Goal: Transaction & Acquisition: Download file/media

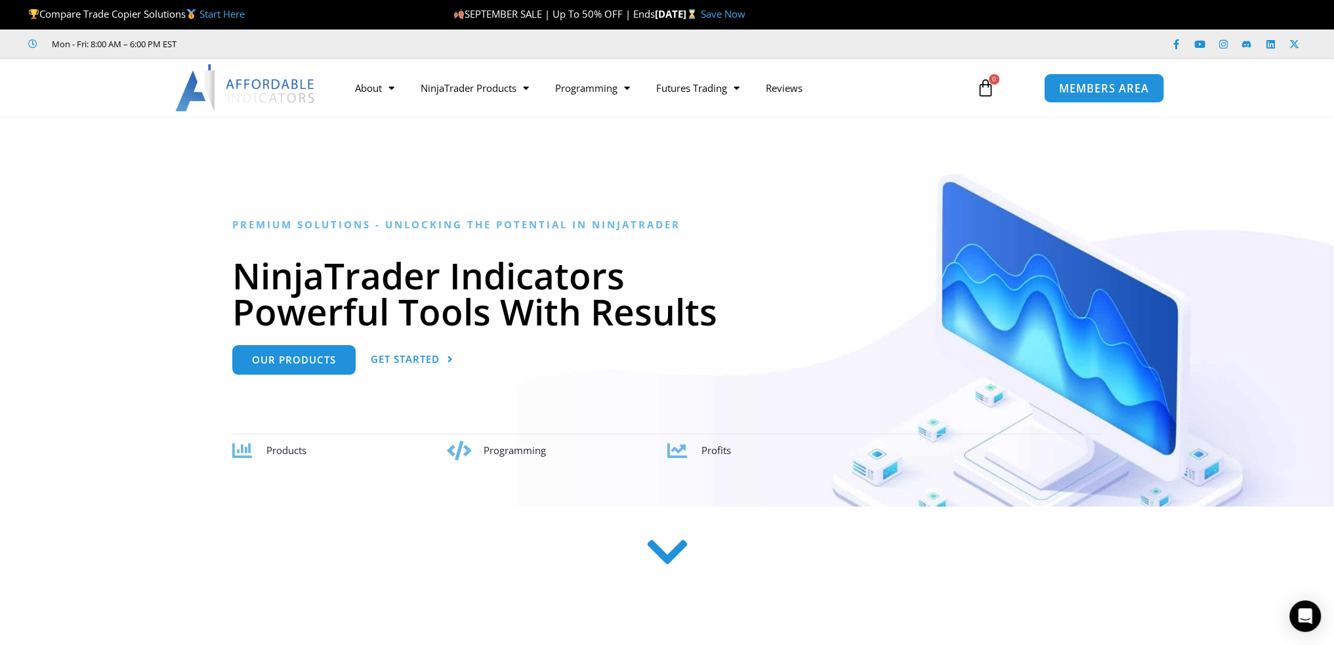
click at [1104, 85] on span "MEMBERS AREA" at bounding box center [1104, 88] width 90 height 11
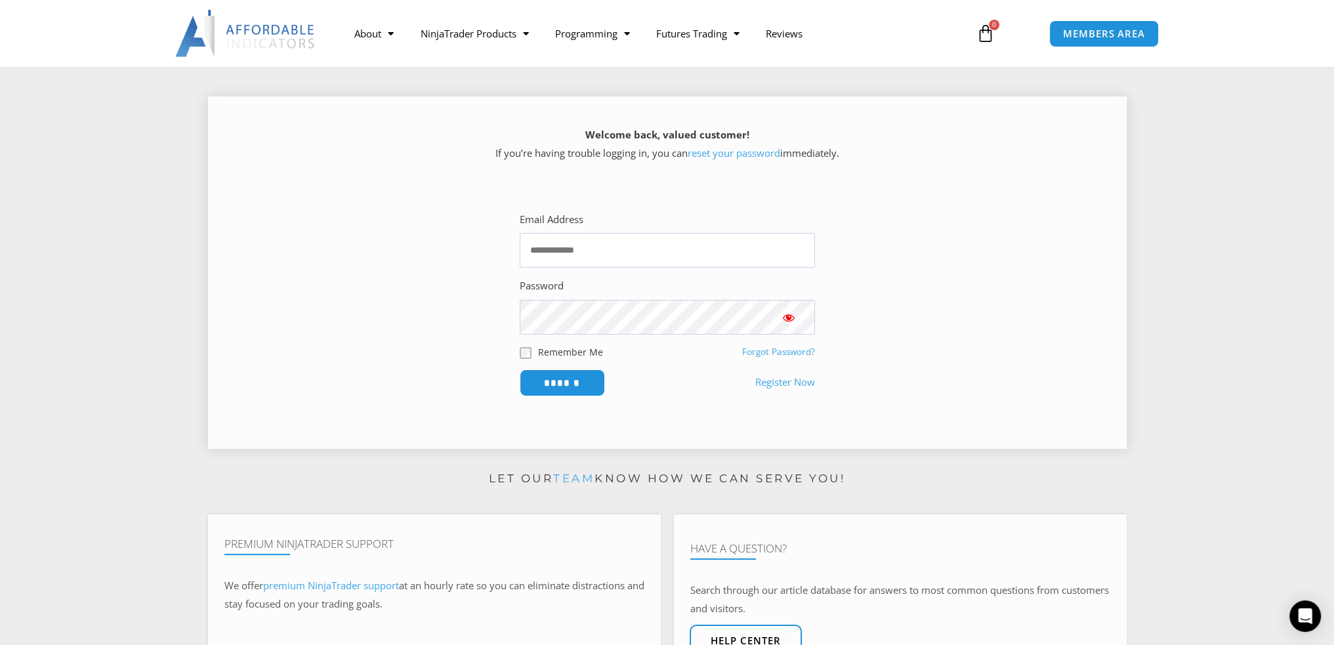
scroll to position [197, 0]
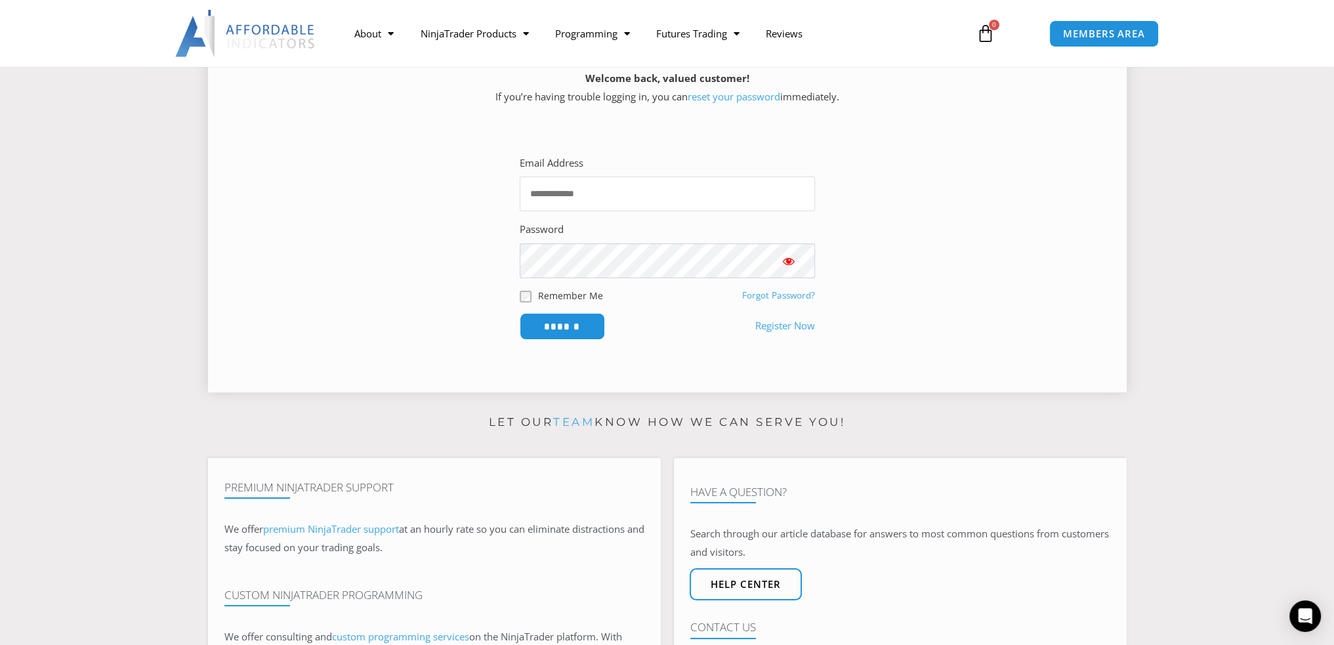
click at [565, 188] on input "Email Address" at bounding box center [667, 193] width 295 height 35
type input "**********"
click at [520, 313] on input "******" at bounding box center [562, 326] width 85 height 27
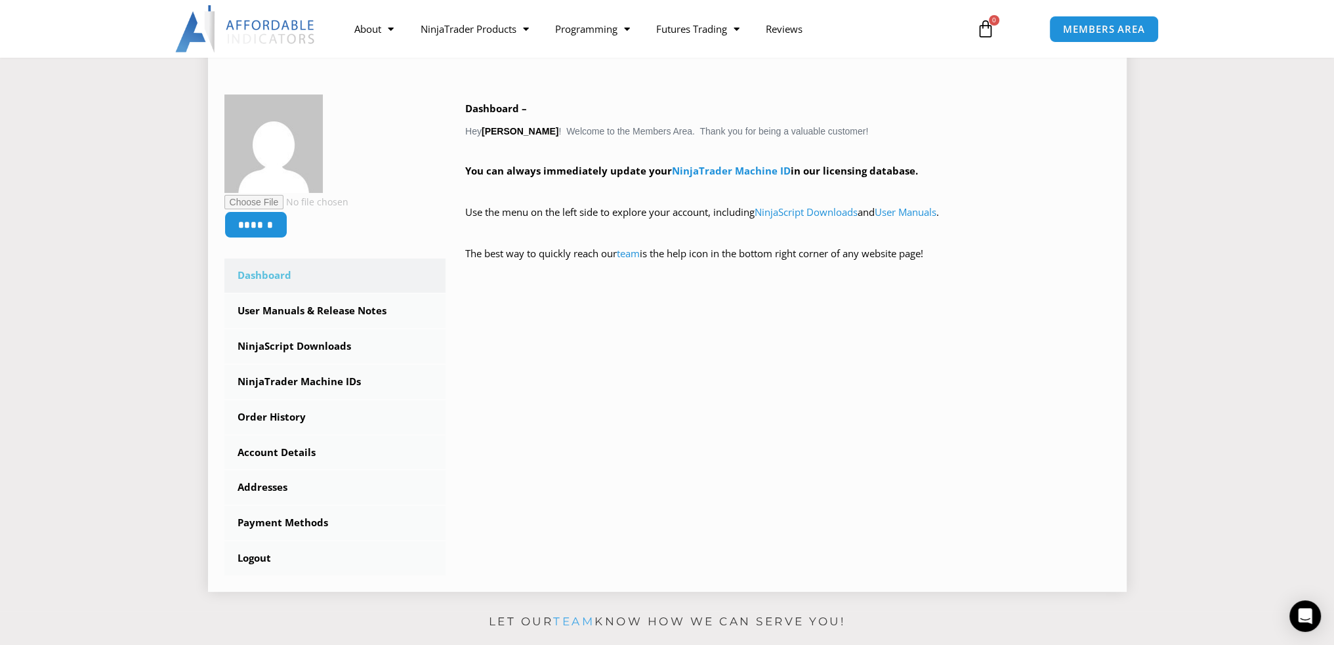
scroll to position [197, 0]
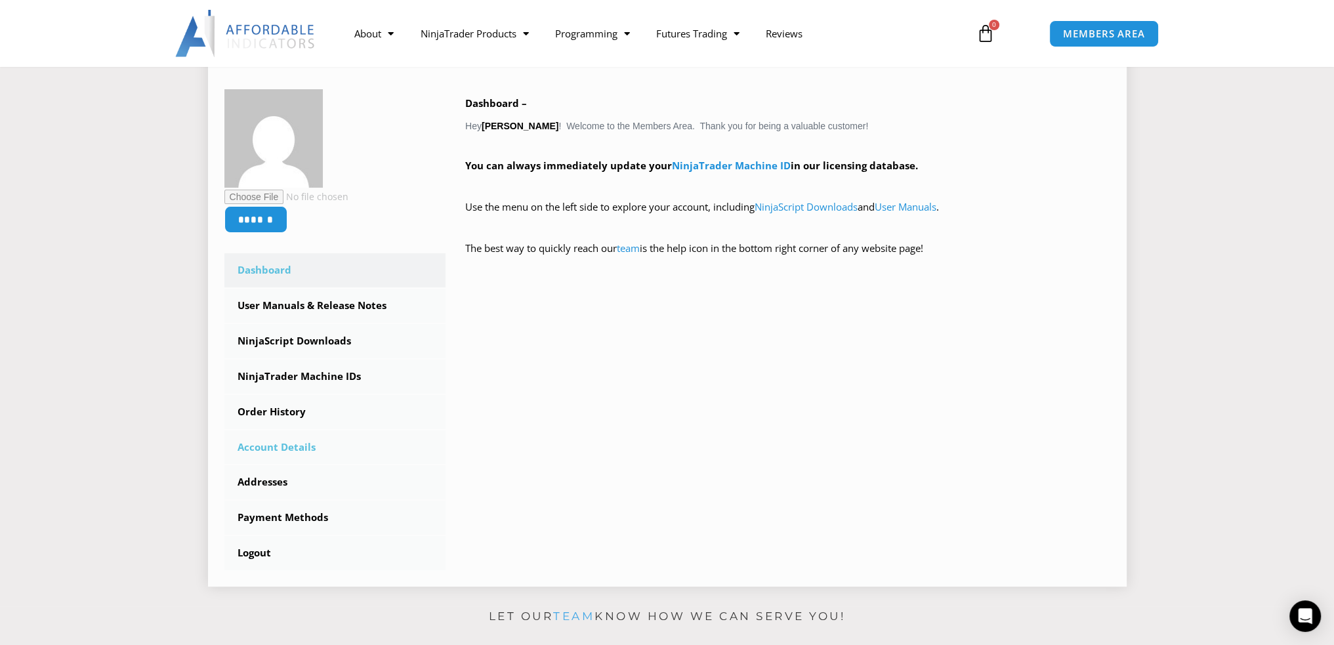
click at [260, 445] on link "Account Details" at bounding box center [335, 447] width 222 height 34
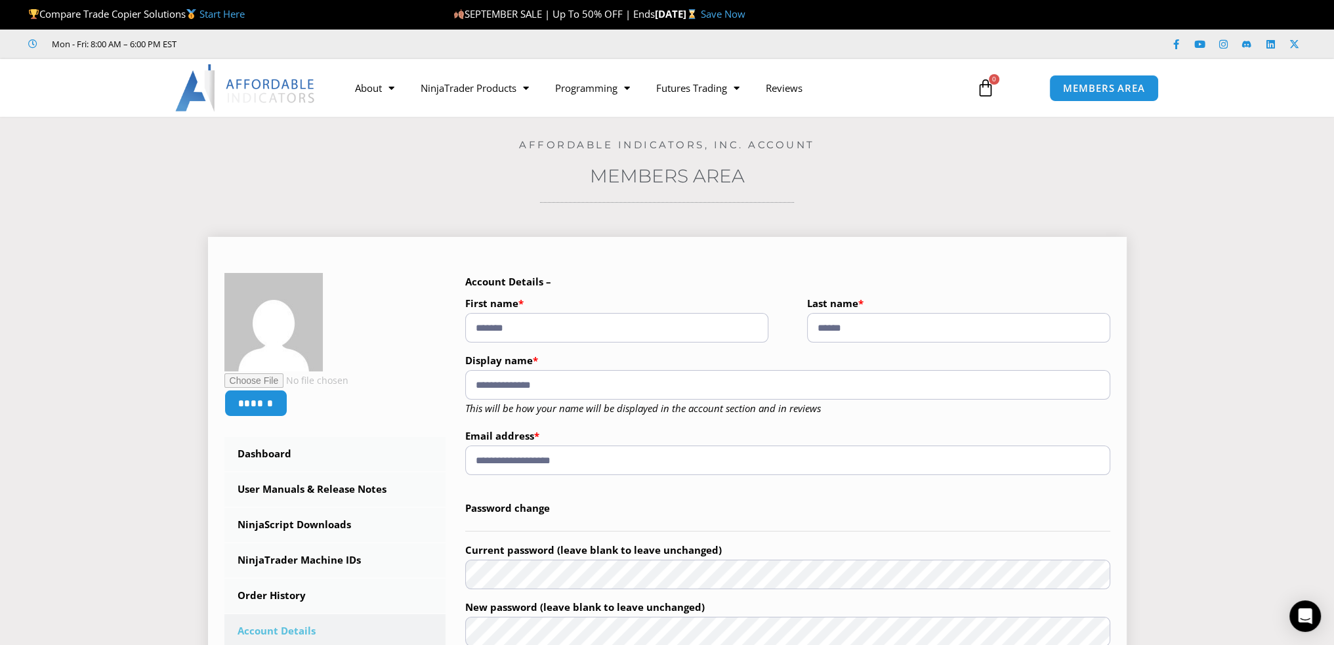
drag, startPoint x: 840, startPoint y: 329, endPoint x: 853, endPoint y: 342, distance: 18.1
click at [840, 330] on input "******" at bounding box center [958, 328] width 303 height 30
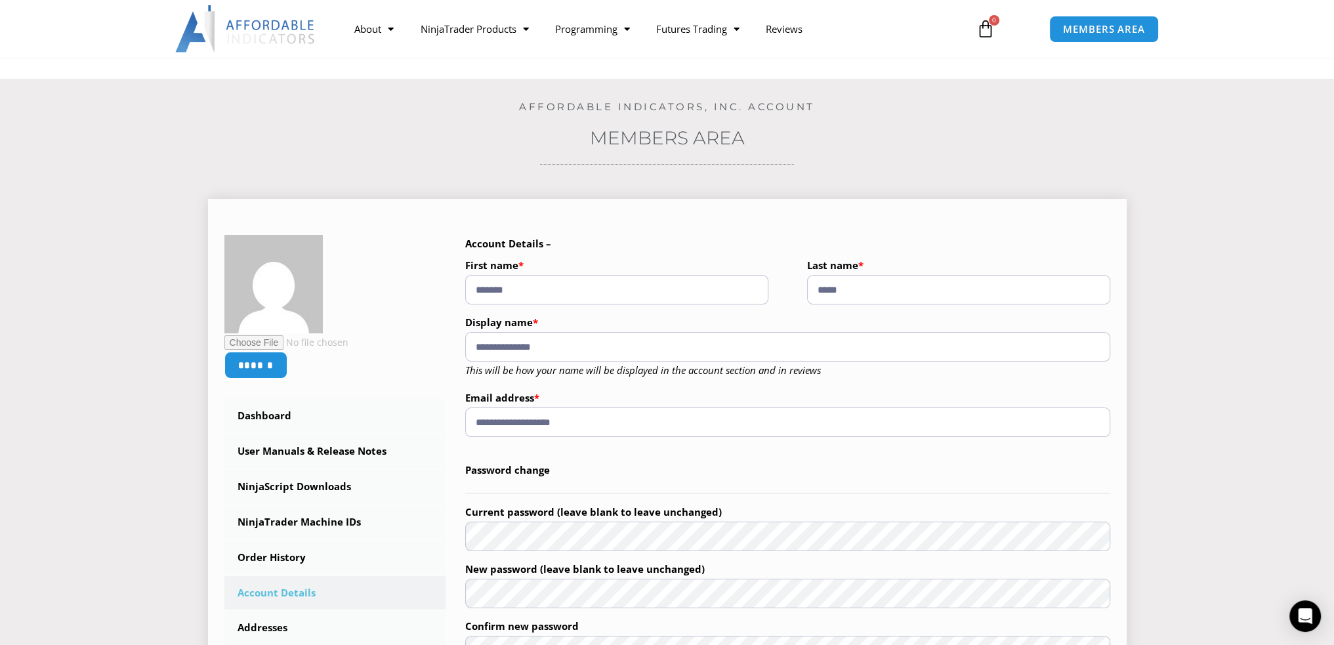
scroll to position [262, 0]
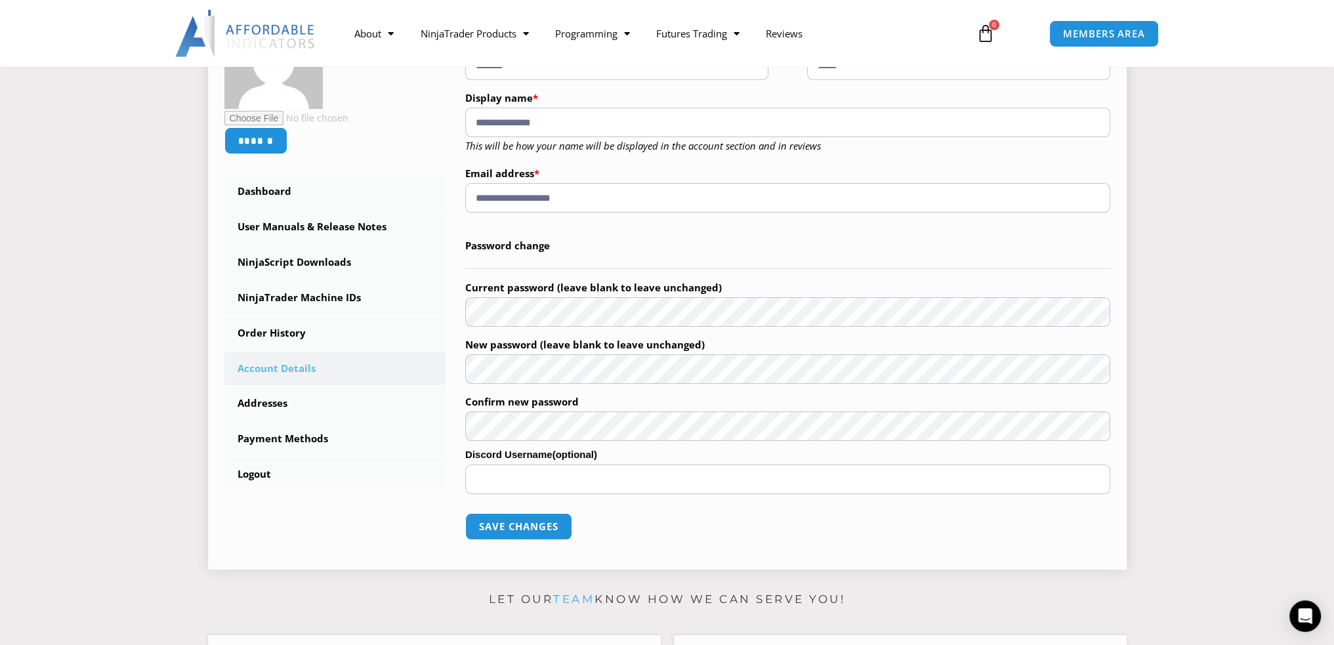
type input "*****"
click at [540, 123] on input "**********" at bounding box center [787, 123] width 645 height 30
type input "**********"
click at [529, 525] on button "Save changes" at bounding box center [518, 526] width 112 height 28
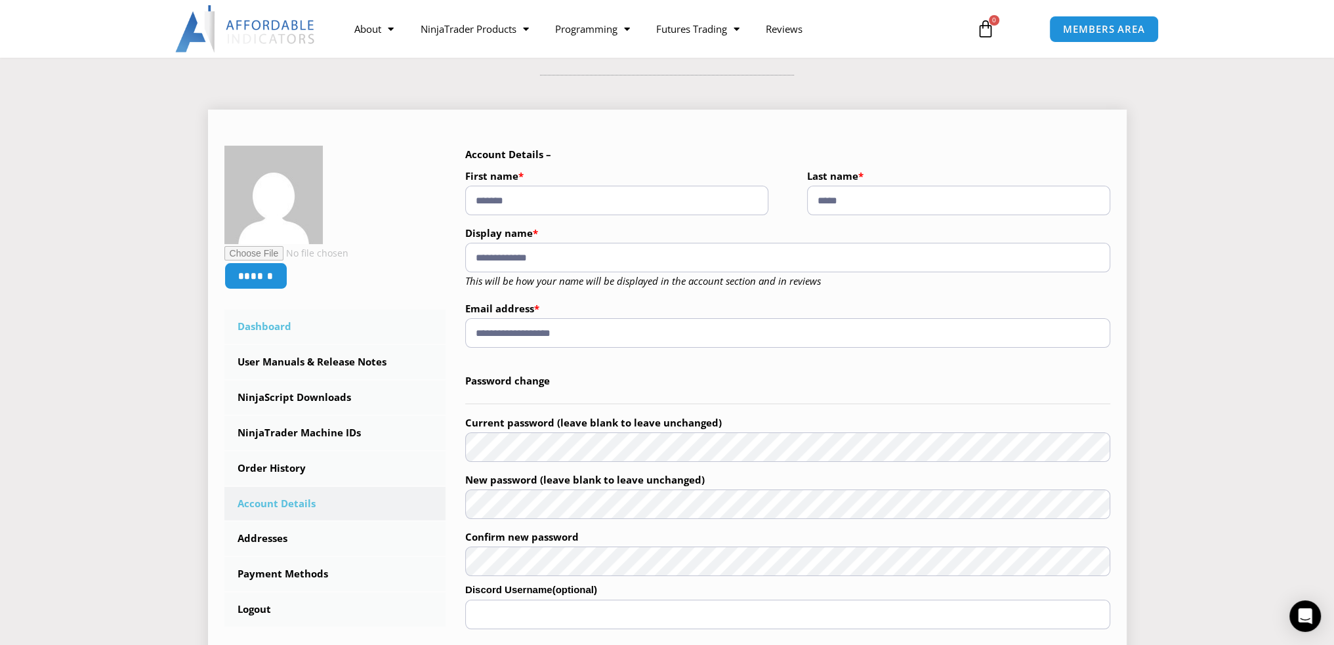
scroll to position [131, 0]
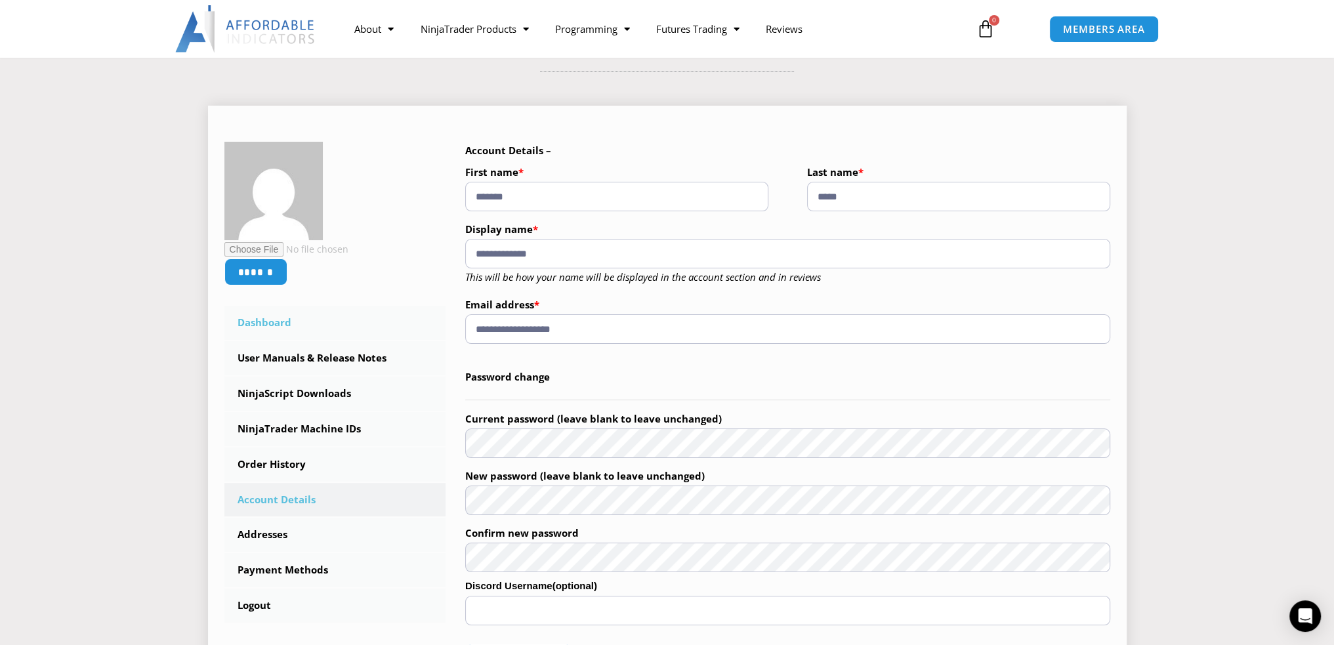
click at [268, 327] on link "Dashboard" at bounding box center [335, 323] width 222 height 34
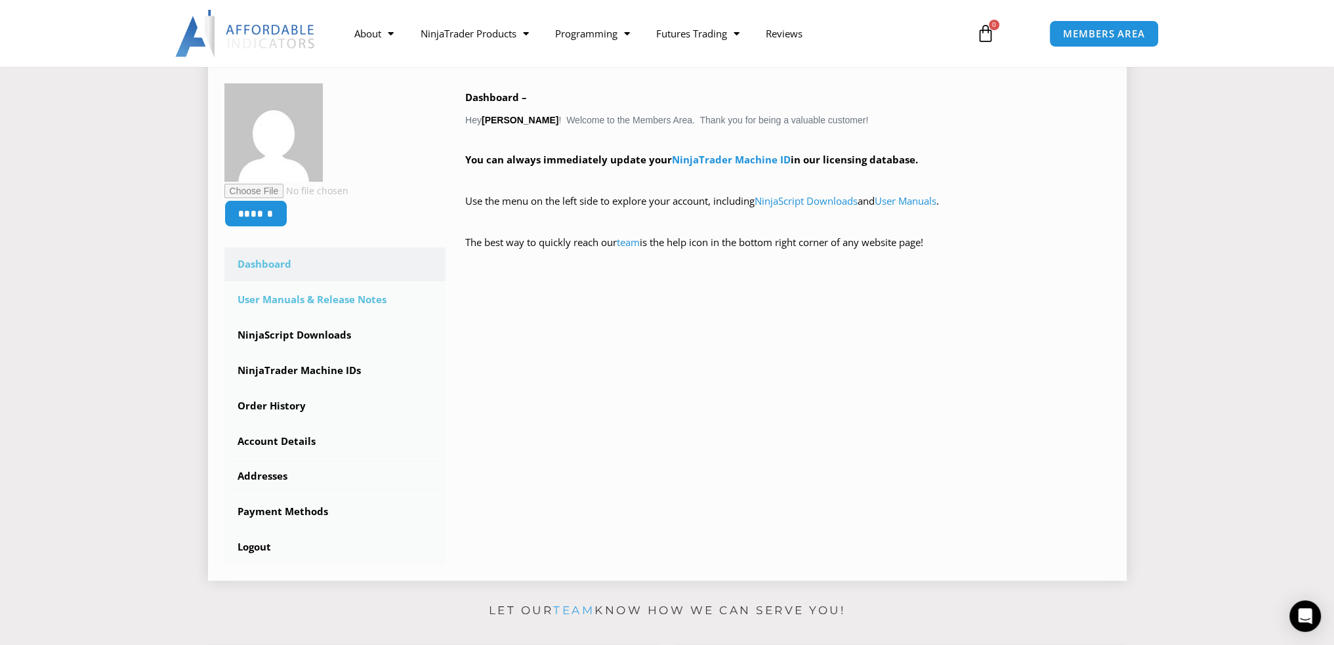
scroll to position [262, 0]
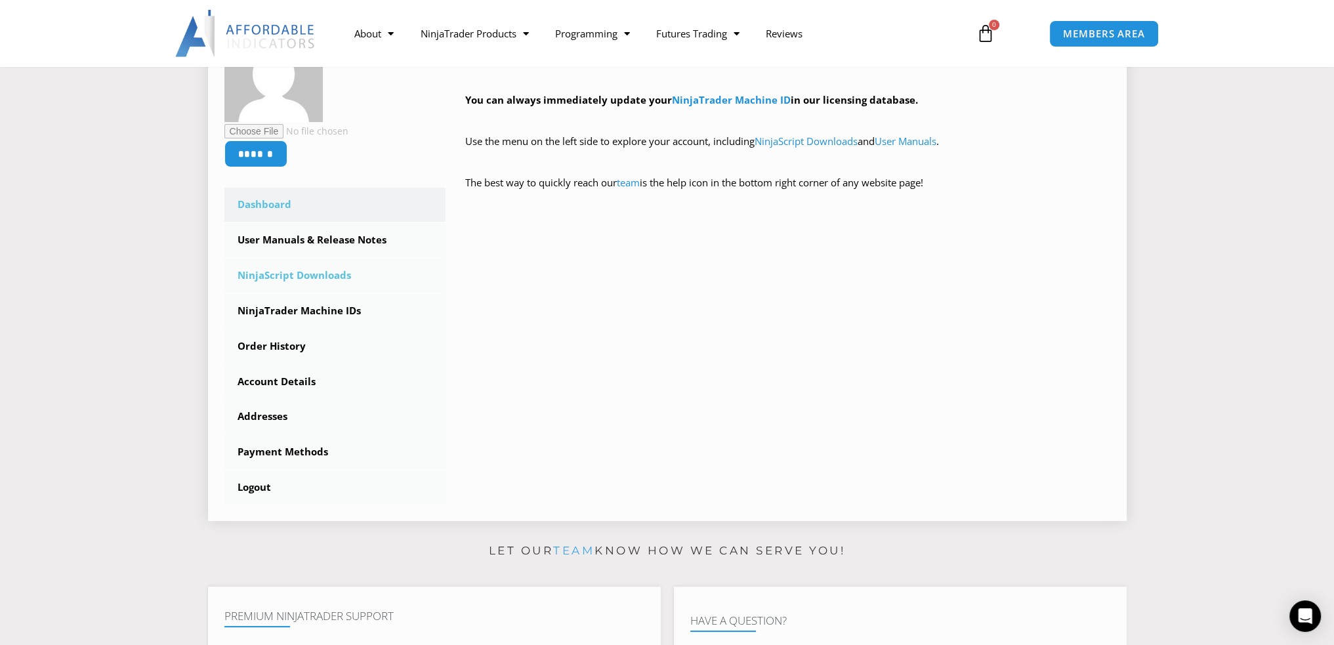
click at [293, 273] on link "NinjaScript Downloads" at bounding box center [335, 275] width 222 height 34
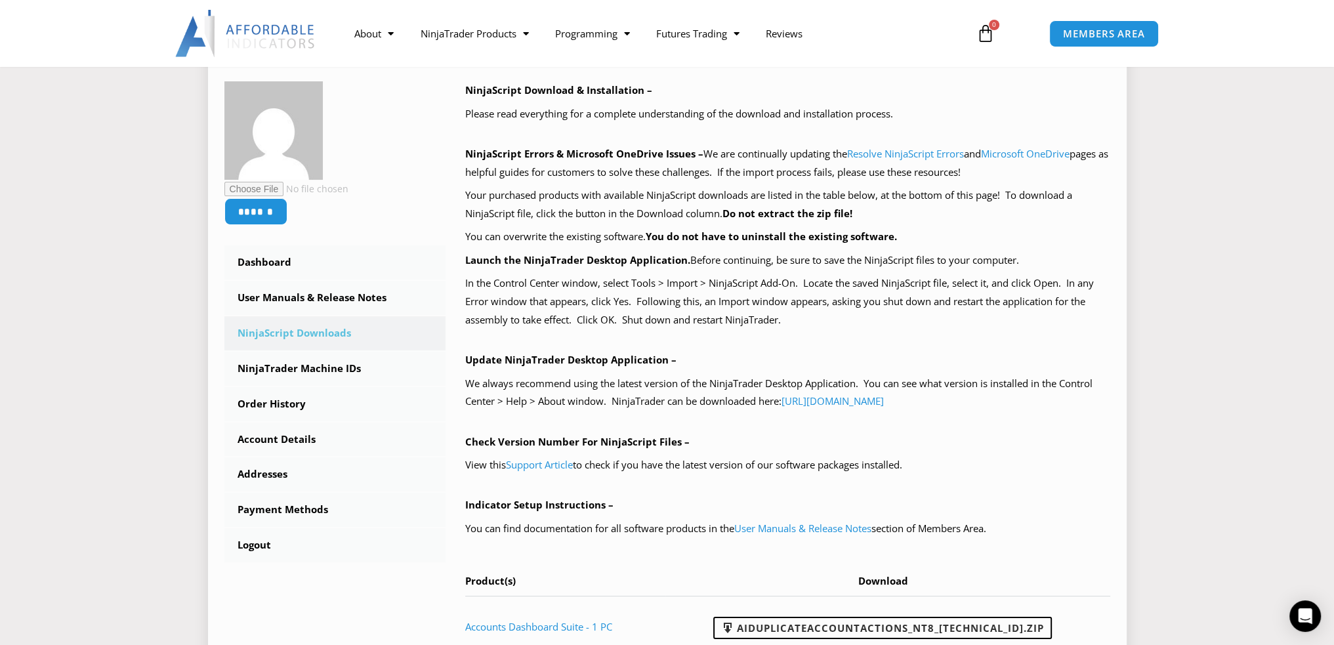
scroll to position [197, 0]
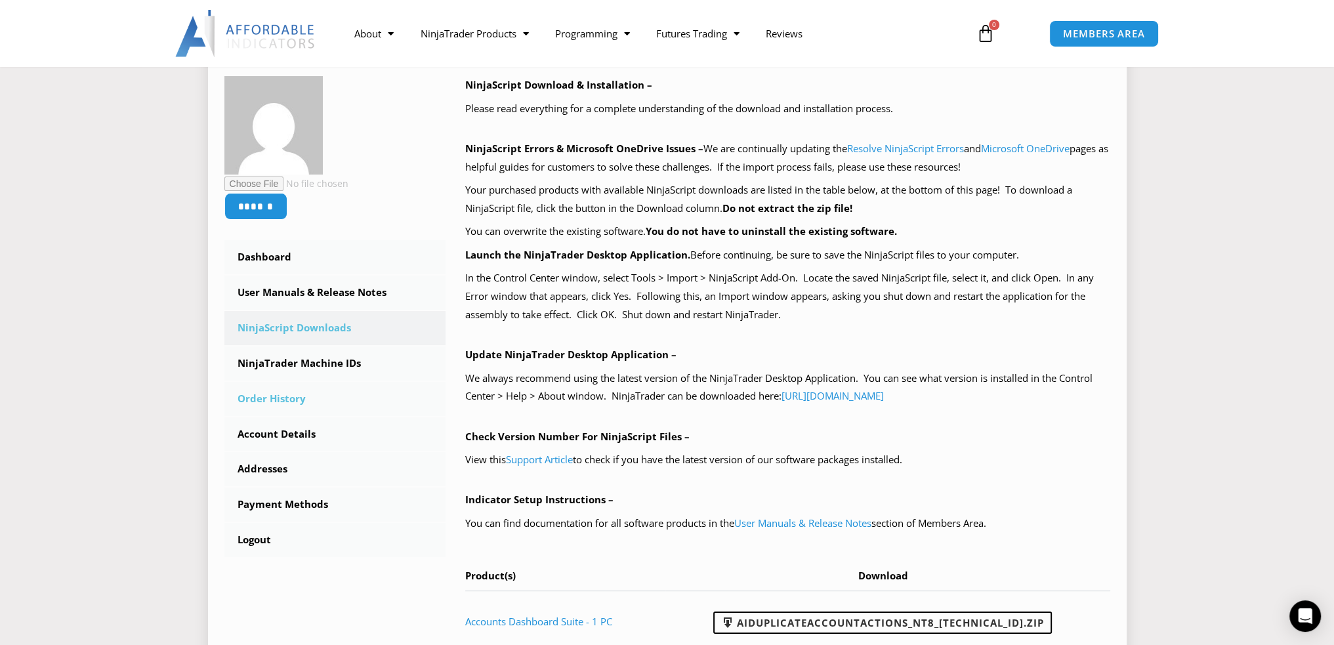
click at [283, 402] on link "Order History" at bounding box center [335, 399] width 222 height 34
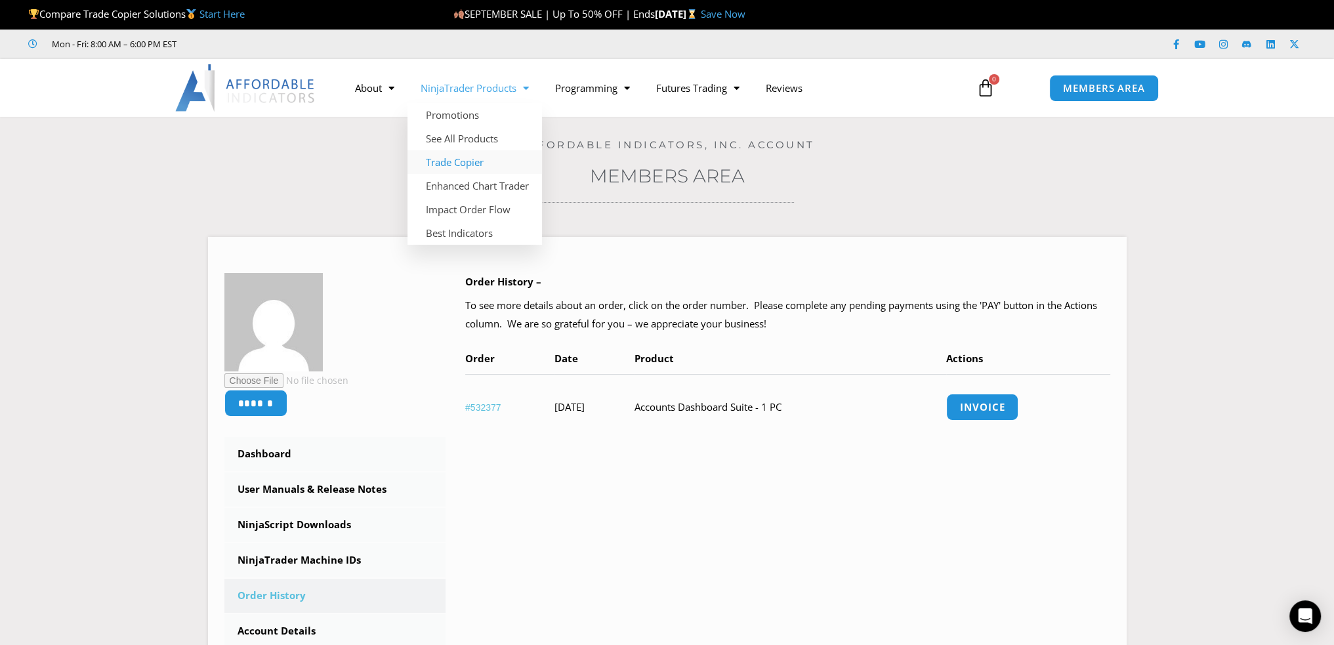
click at [461, 161] on link "Trade Copier" at bounding box center [474, 162] width 134 height 24
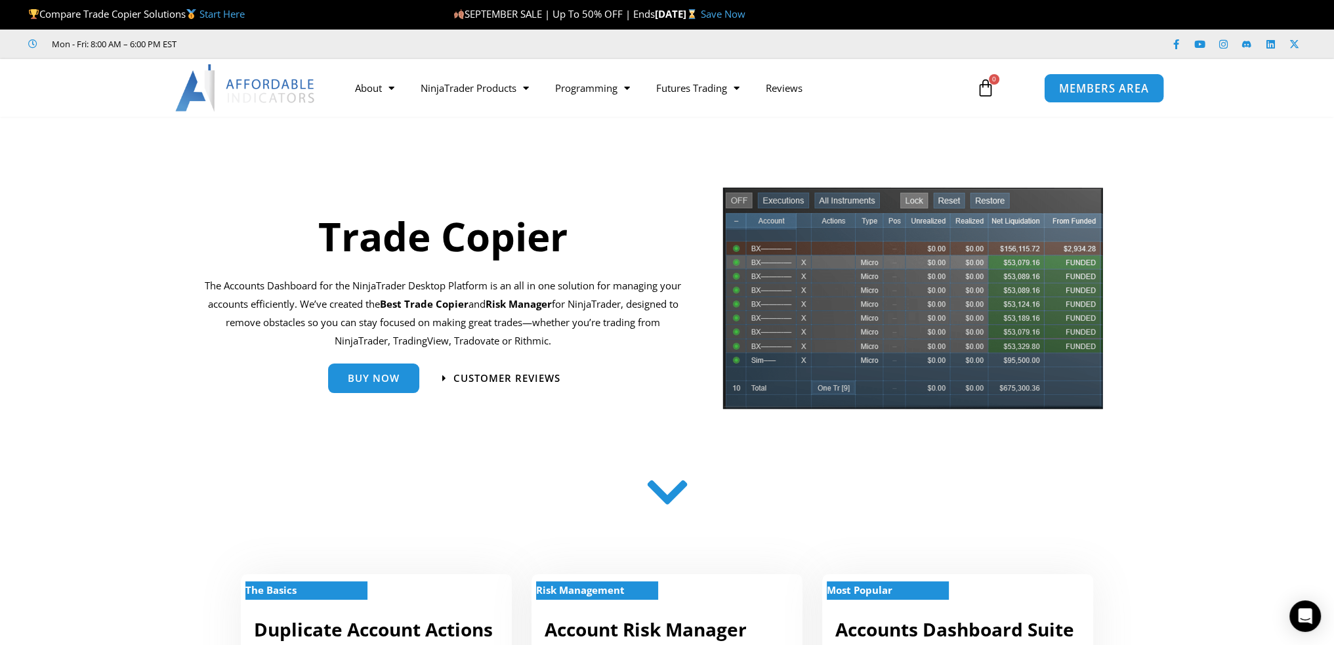
click at [1122, 79] on link "MEMBERS AREA" at bounding box center [1104, 88] width 120 height 30
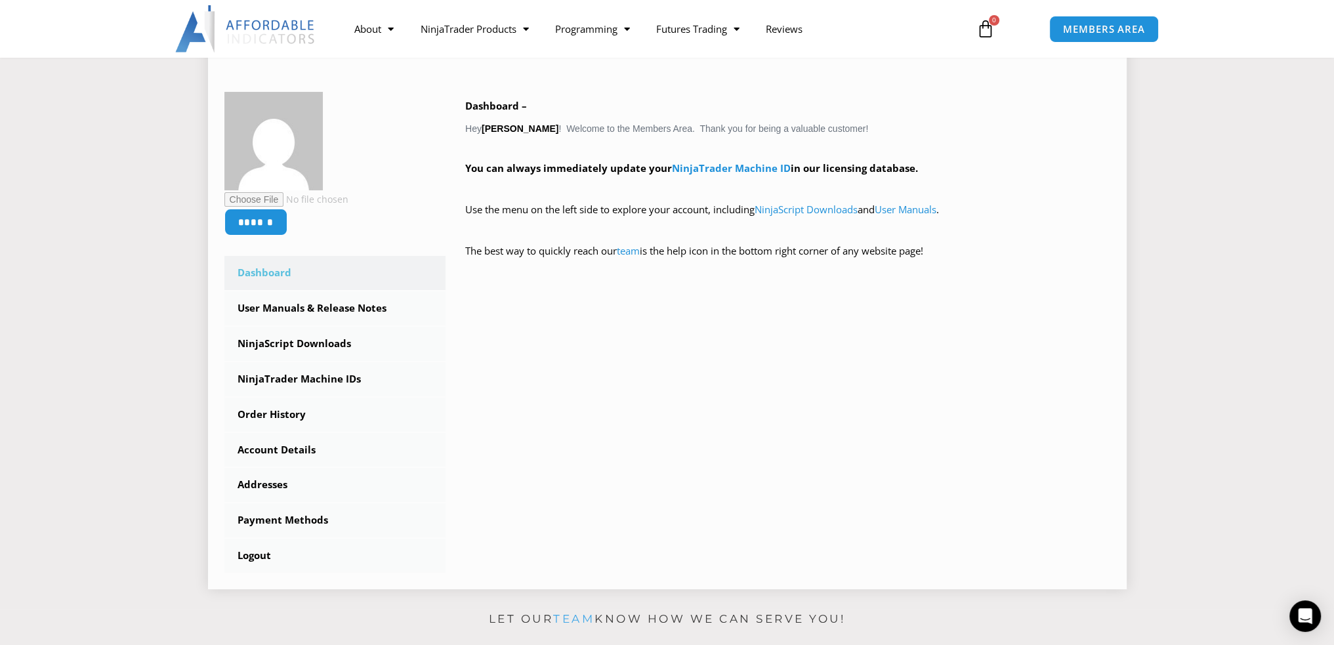
scroll to position [262, 0]
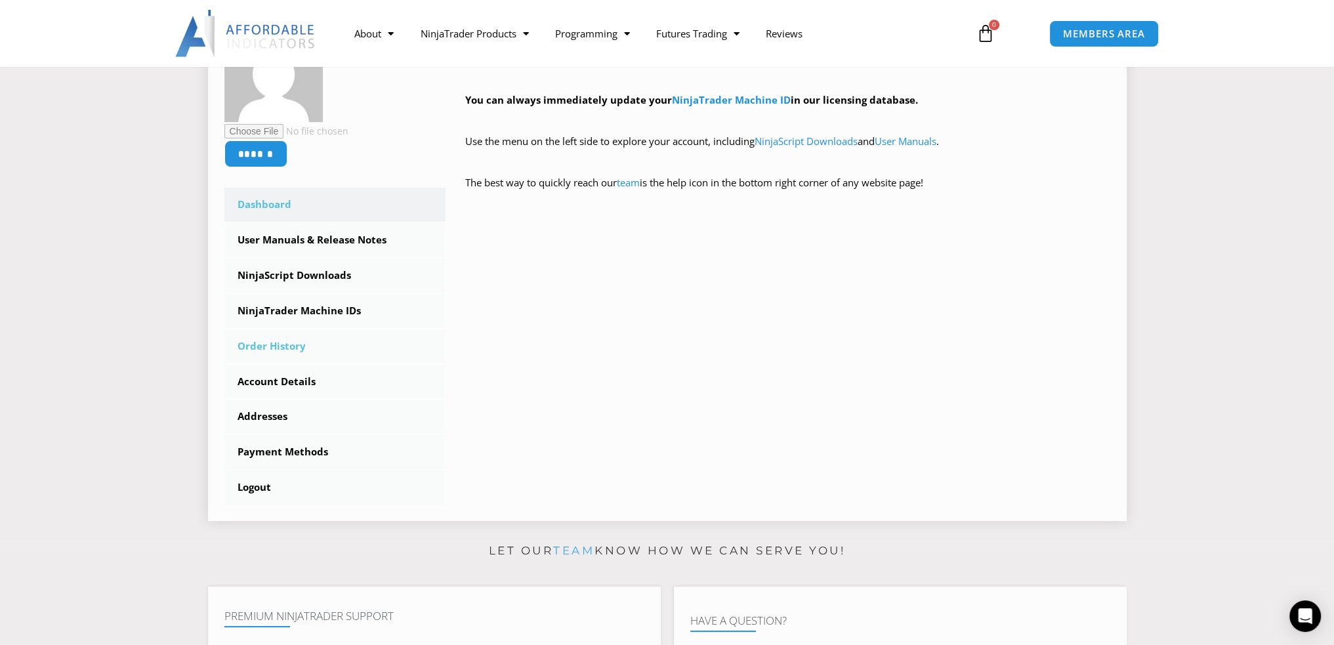
click at [276, 344] on link "Order History" at bounding box center [335, 346] width 222 height 34
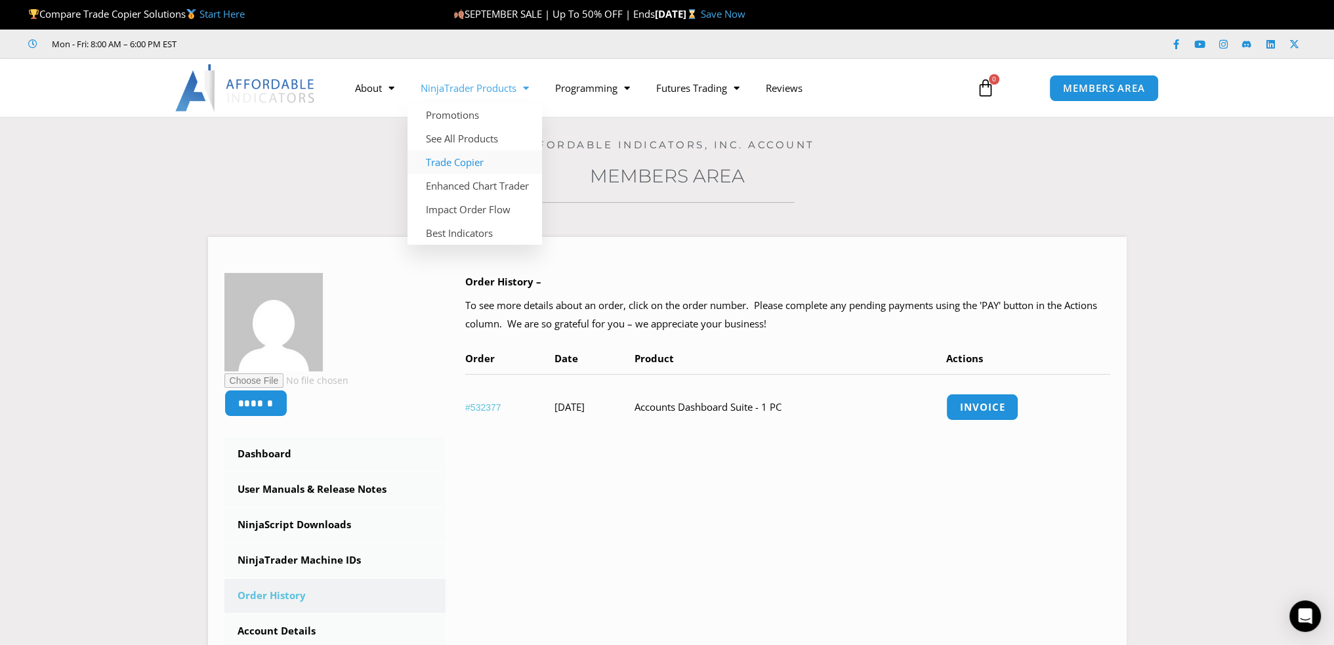
click at [459, 161] on link "Trade Copier" at bounding box center [474, 162] width 134 height 24
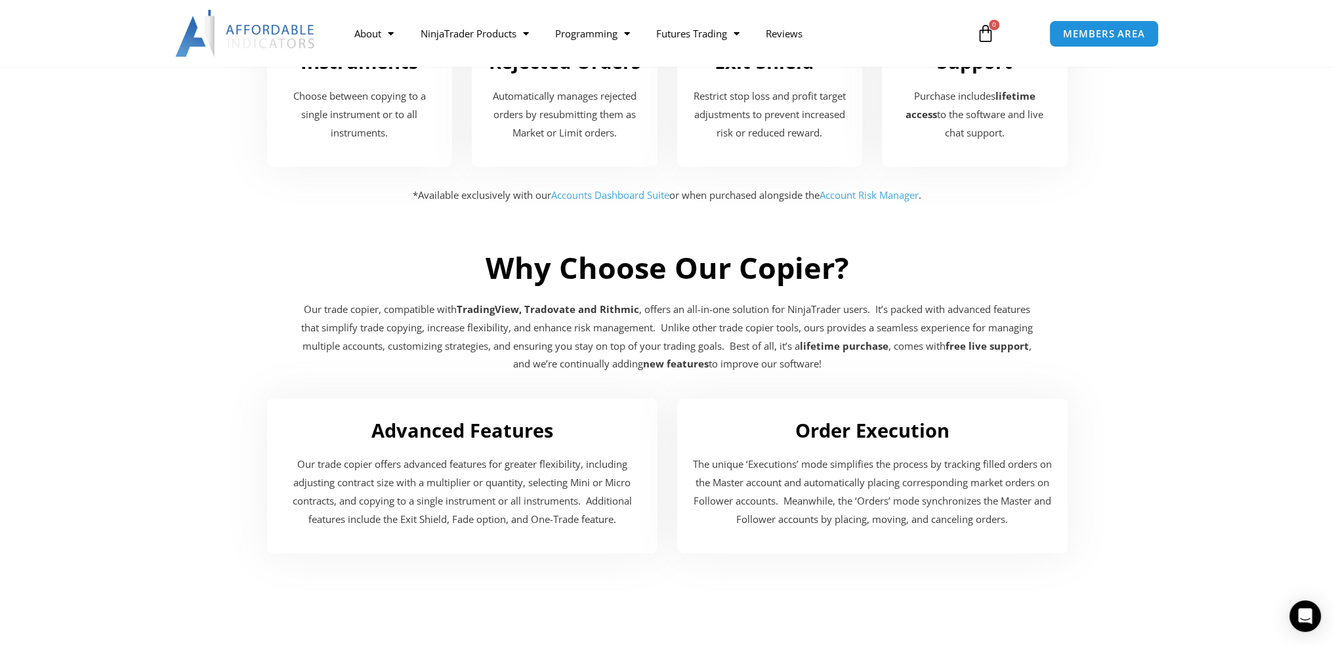
scroll to position [1968, 0]
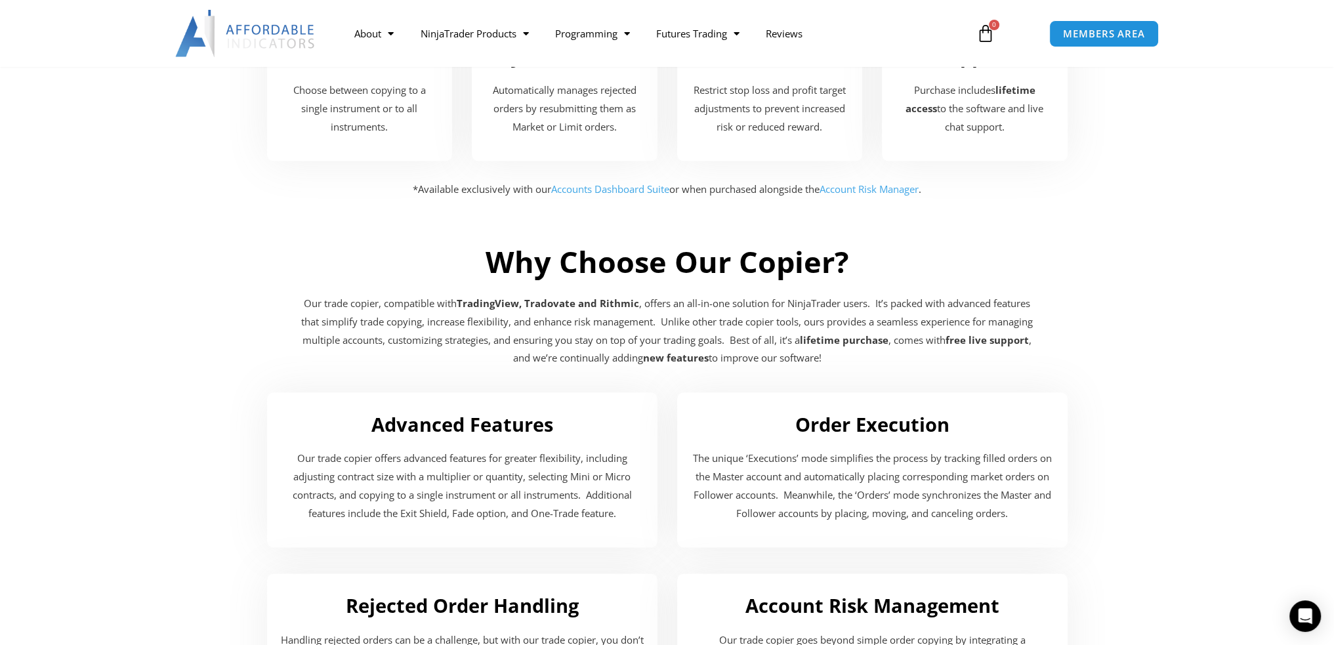
click at [590, 190] on link "Accounts Dashboard Suite" at bounding box center [610, 188] width 118 height 13
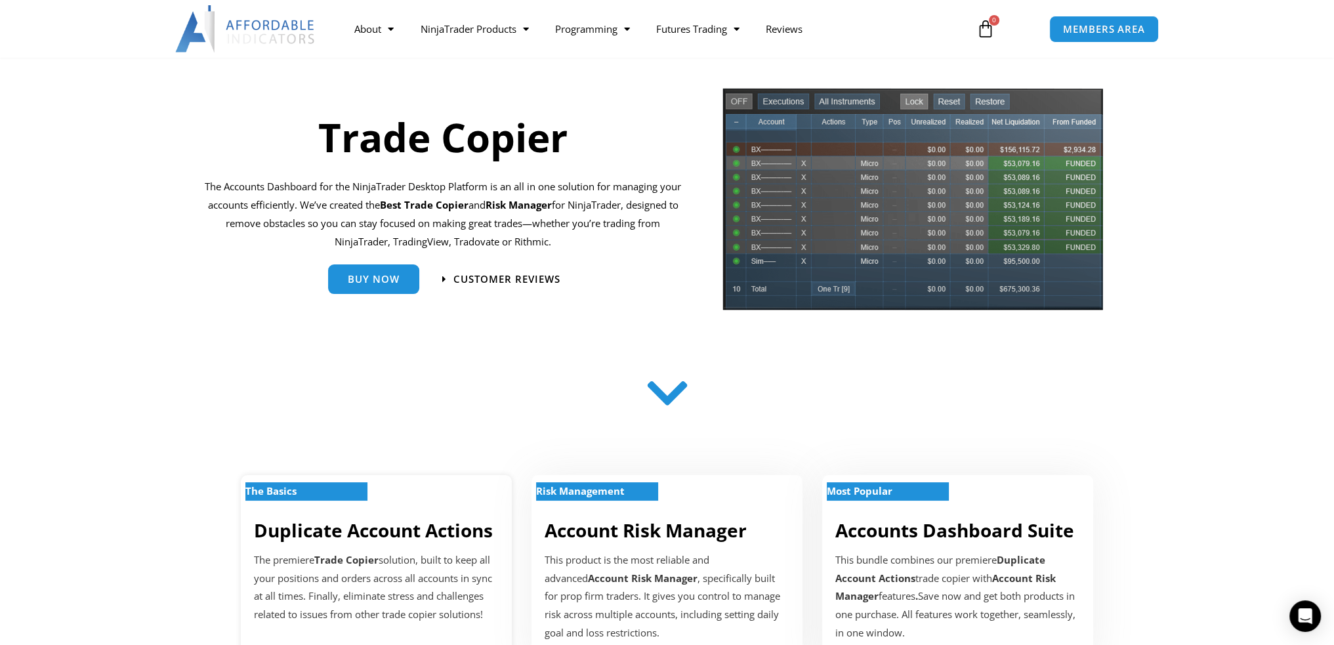
scroll to position [0, 0]
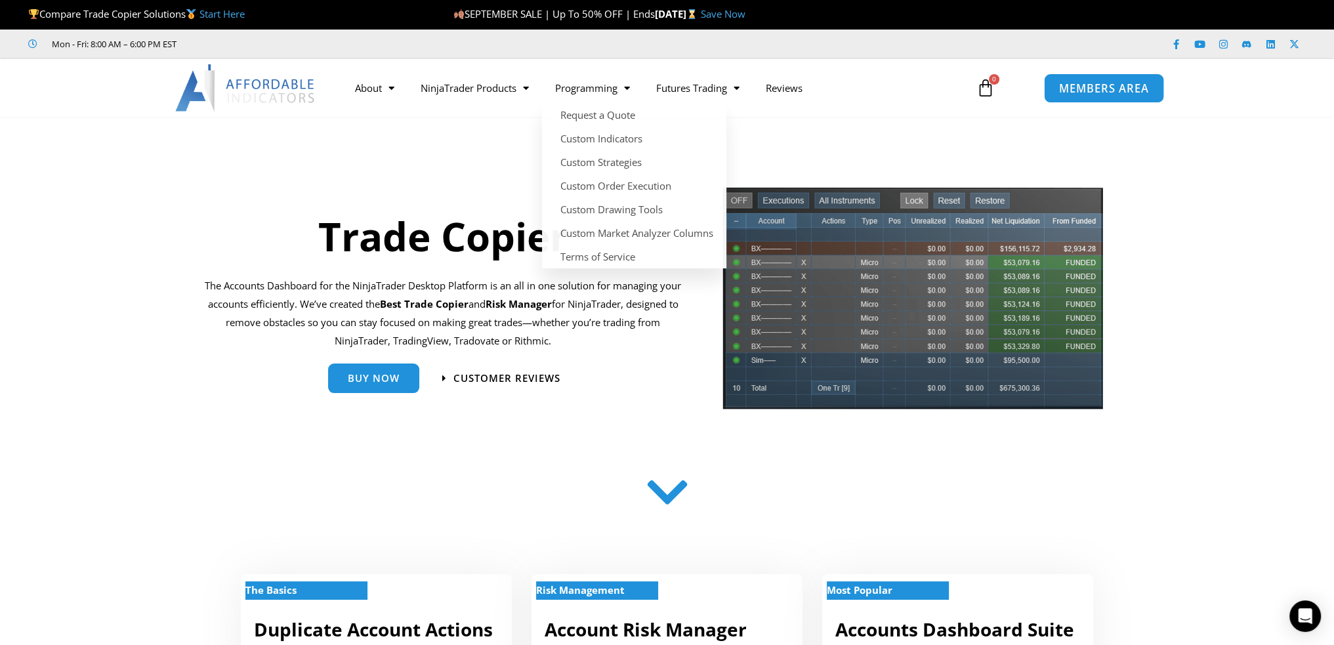
click at [1101, 85] on span "MEMBERS AREA" at bounding box center [1104, 88] width 90 height 11
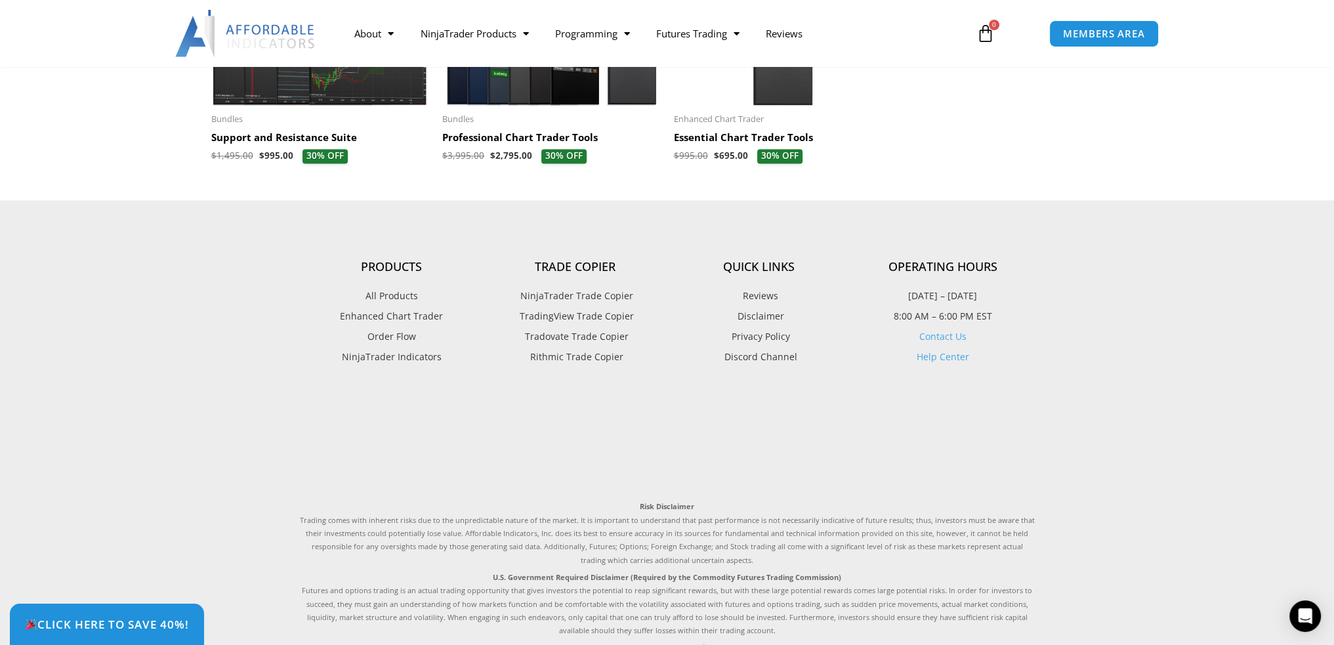
scroll to position [3083, 0]
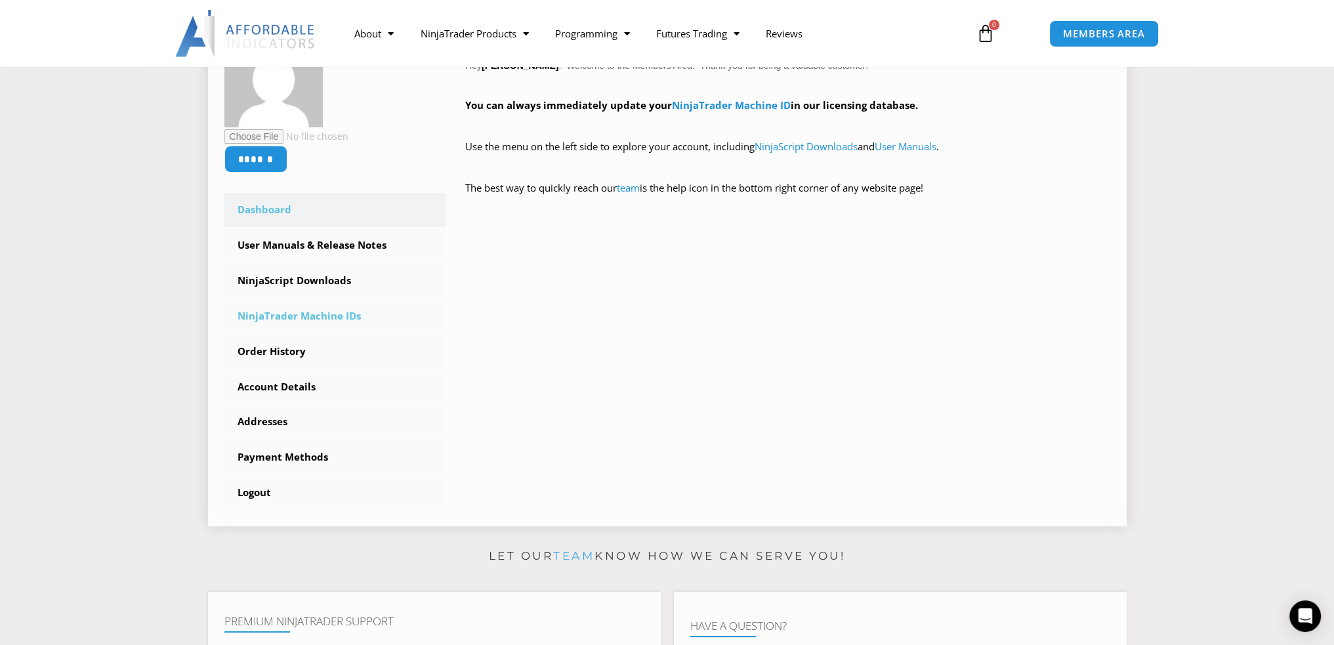
scroll to position [262, 0]
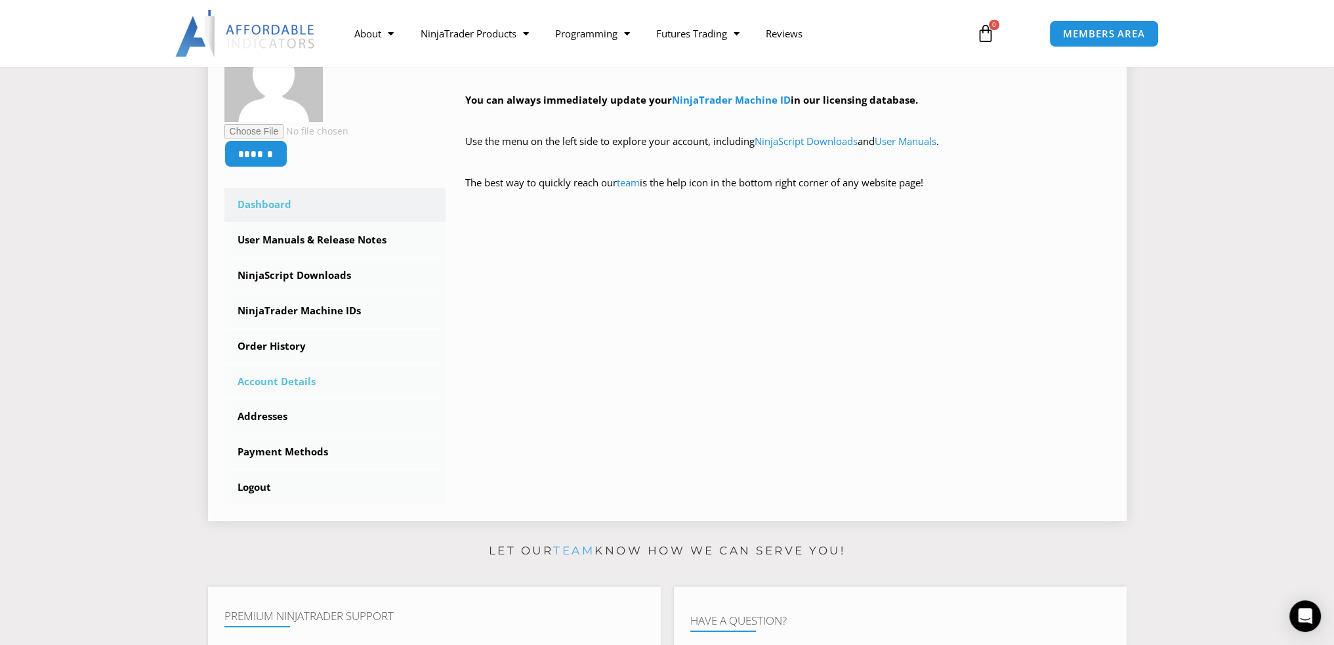
click at [258, 377] on link "Account Details" at bounding box center [335, 382] width 222 height 34
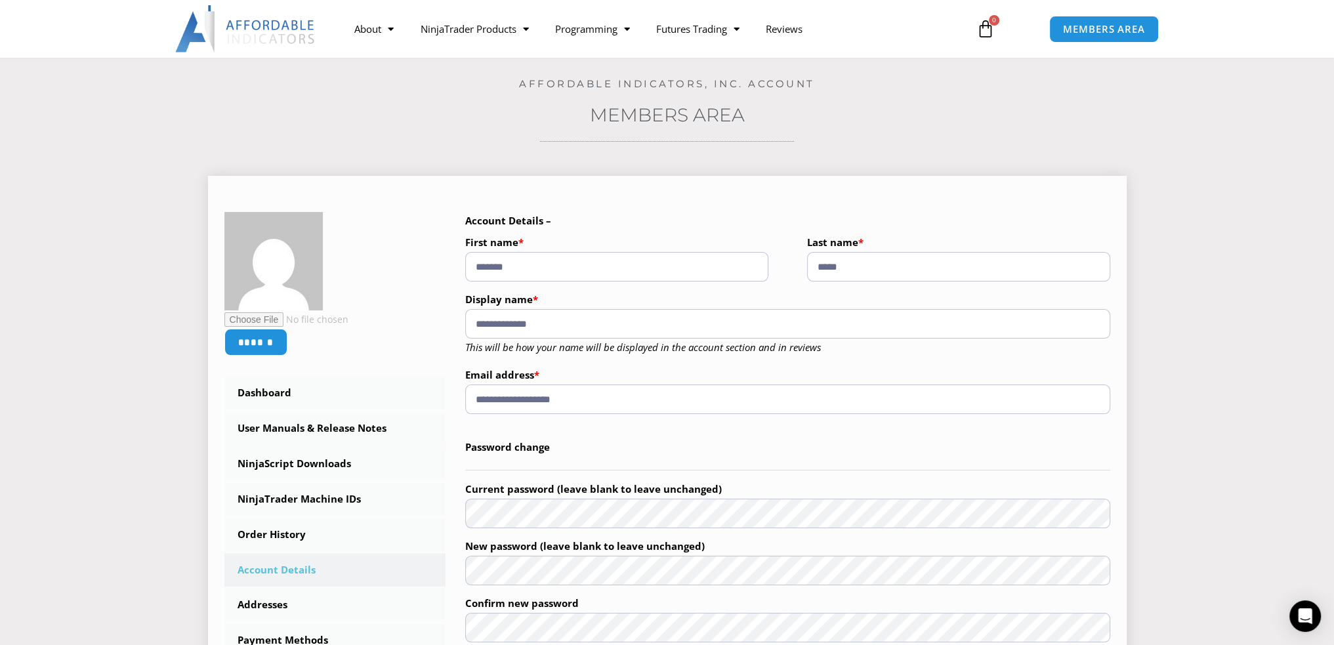
scroll to position [66, 0]
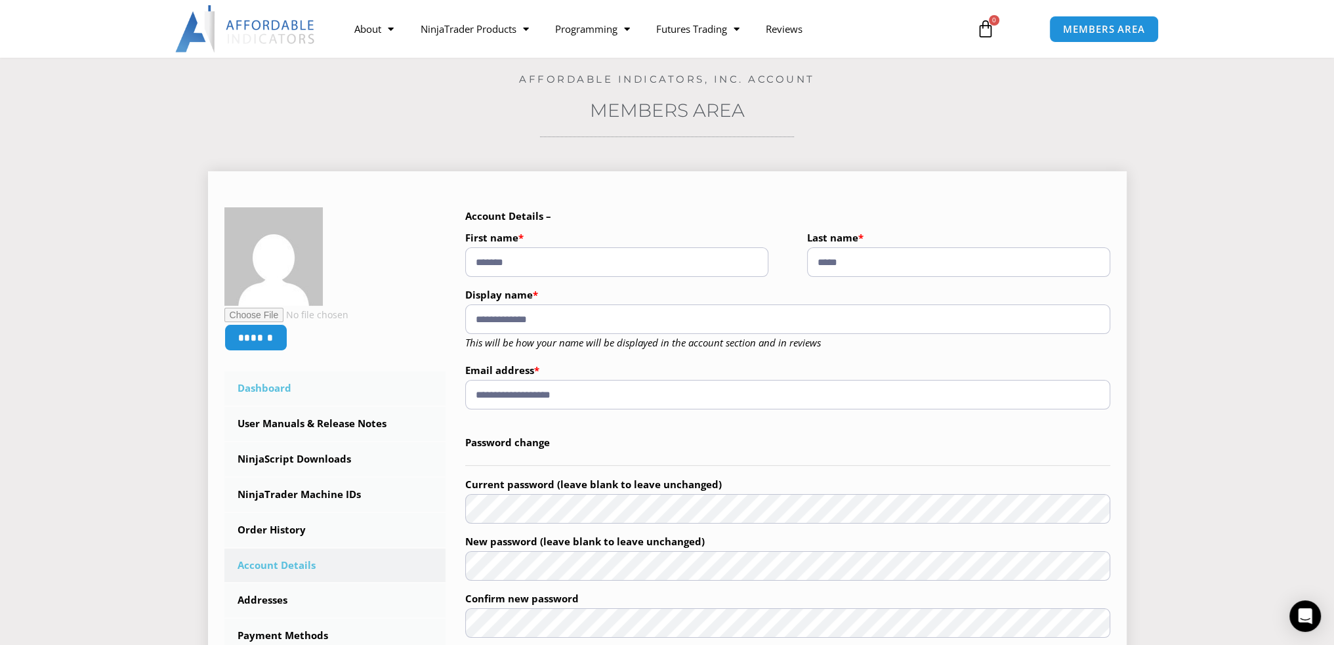
click at [264, 389] on link "Dashboard" at bounding box center [335, 388] width 222 height 34
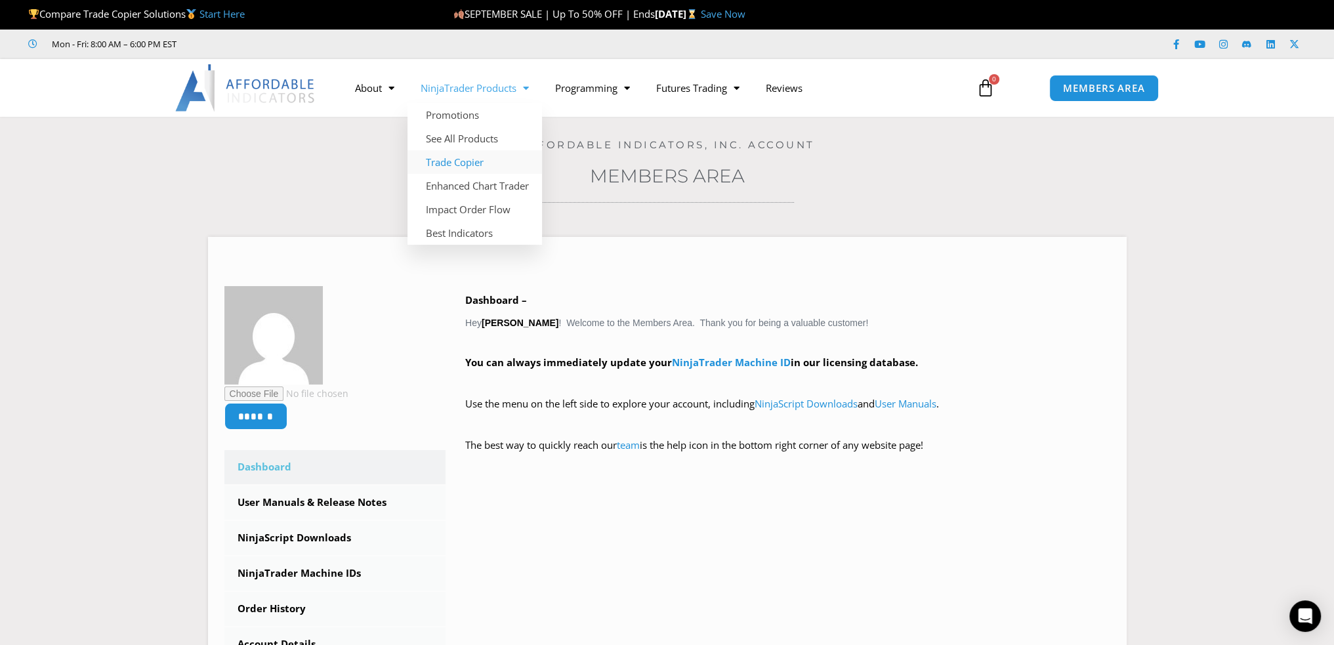
click at [449, 163] on link "Trade Copier" at bounding box center [474, 162] width 134 height 24
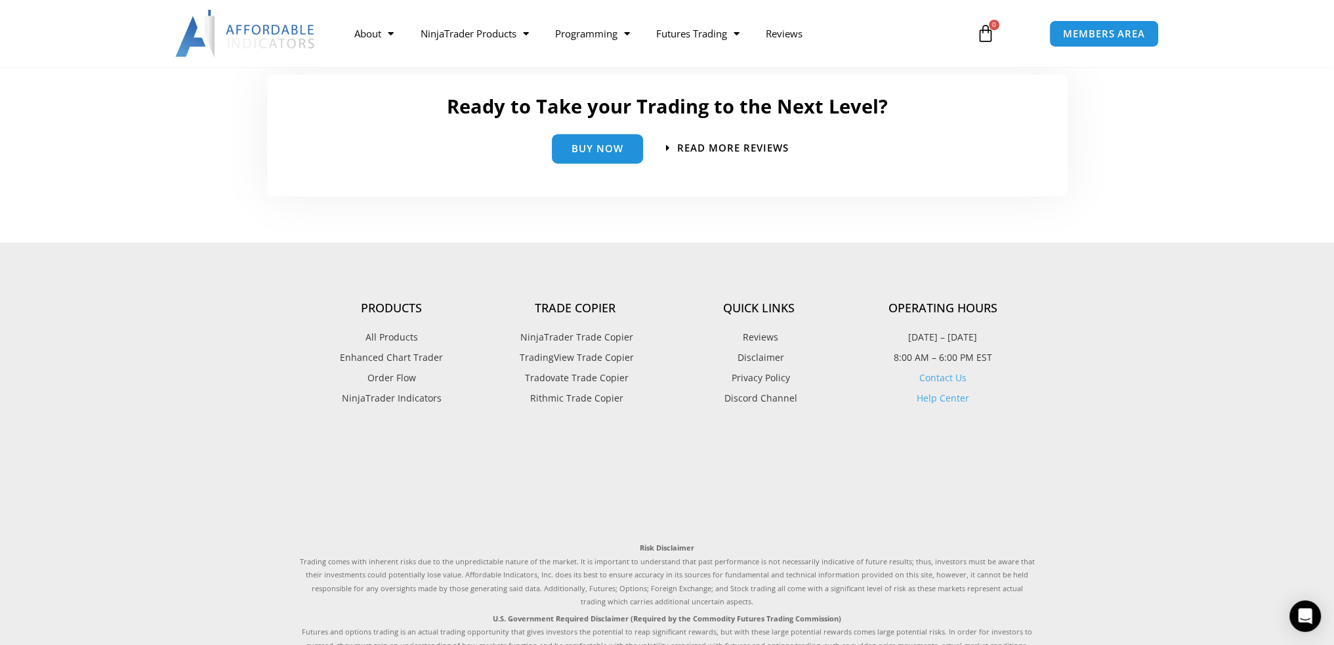
scroll to position [3017, 0]
click at [1086, 37] on span "MEMBERS AREA" at bounding box center [1104, 33] width 90 height 11
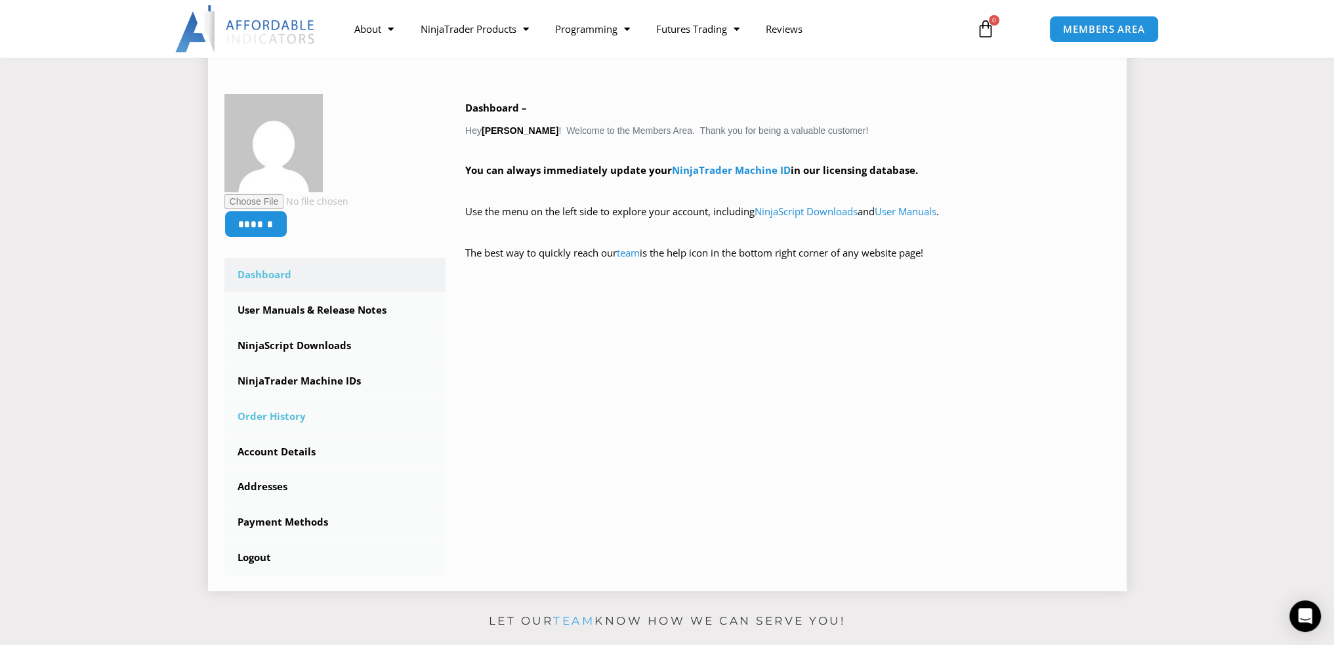
scroll to position [197, 0]
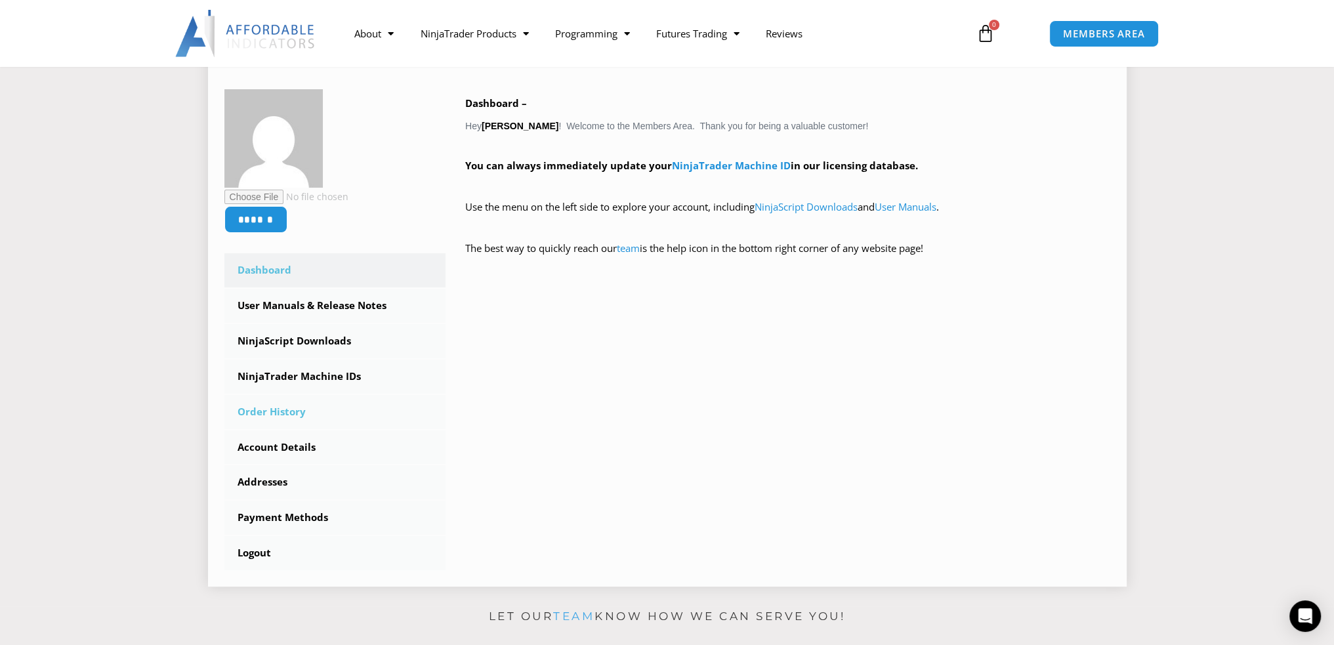
click at [276, 409] on link "Order History" at bounding box center [335, 412] width 222 height 34
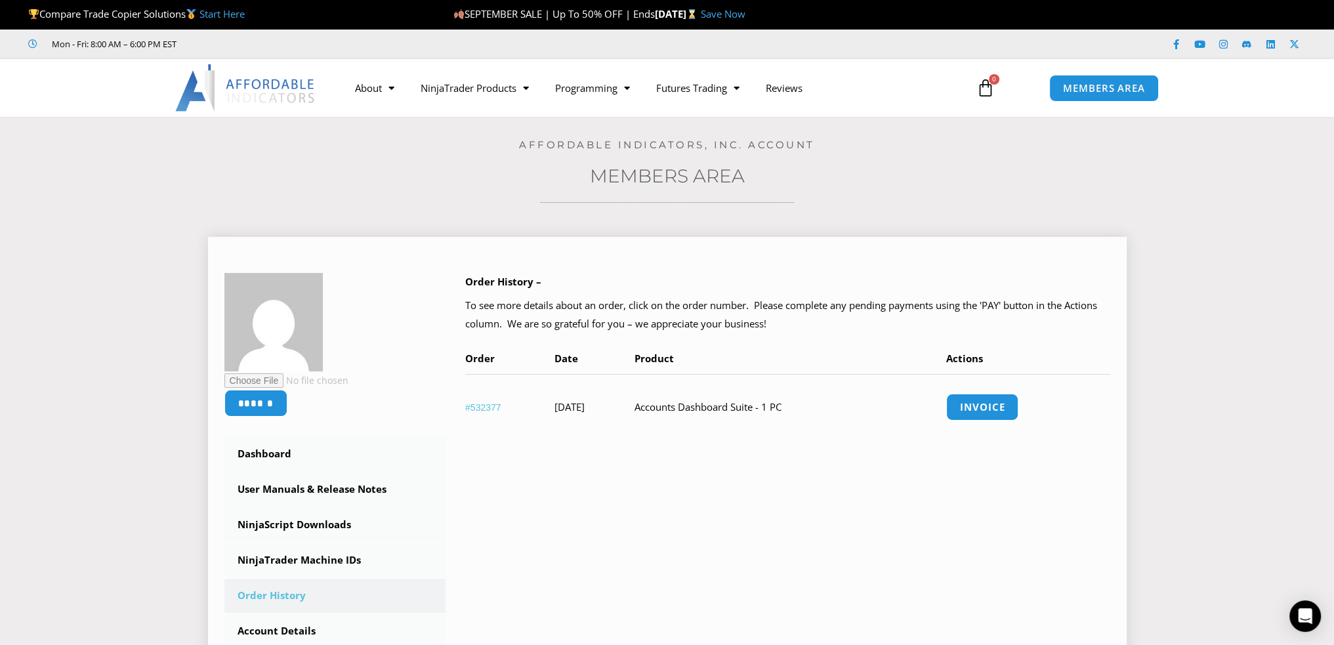
click at [486, 407] on link "#532377" at bounding box center [483, 407] width 36 height 10
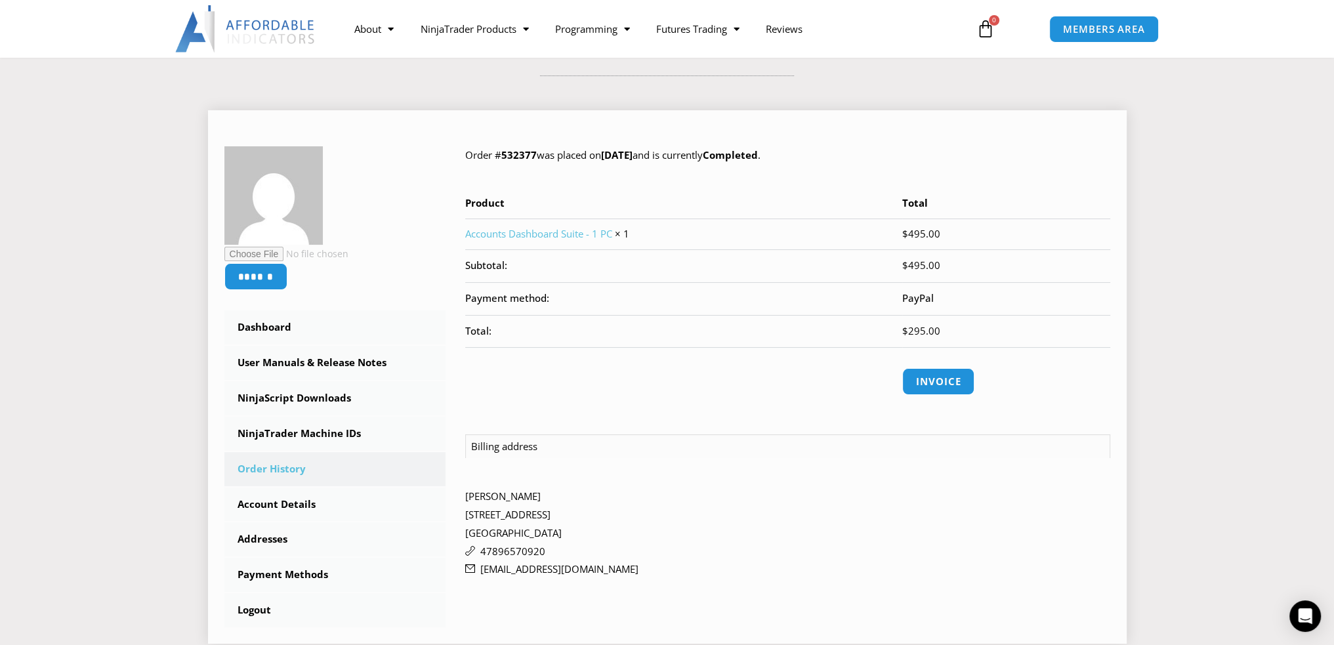
scroll to position [131, 0]
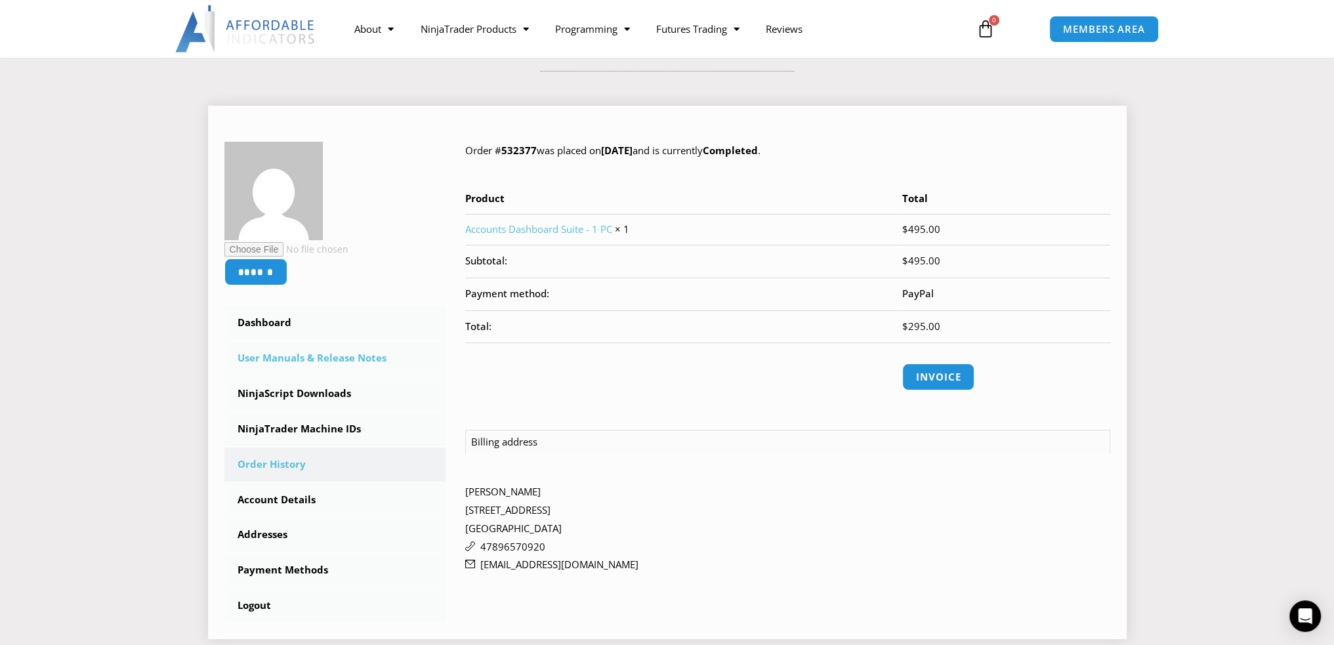
click at [291, 360] on link "User Manuals & Release Notes" at bounding box center [335, 358] width 222 height 34
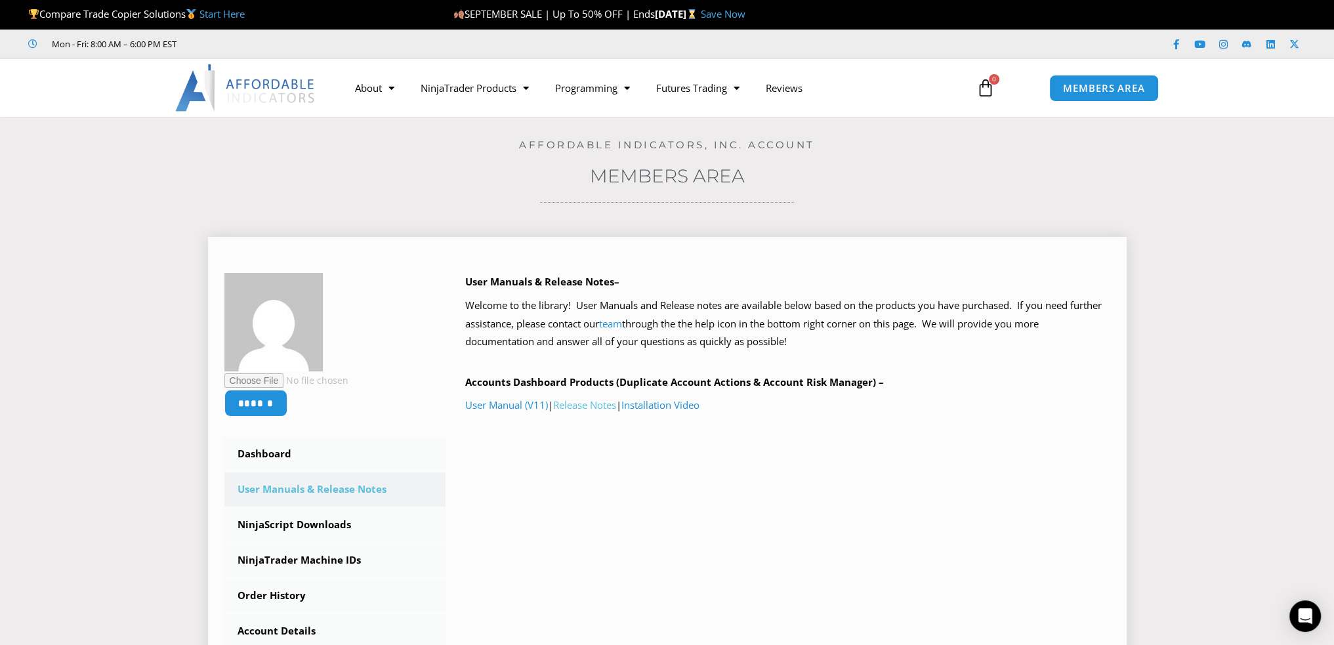
click at [597, 402] on link "Release Notes" at bounding box center [584, 404] width 63 height 13
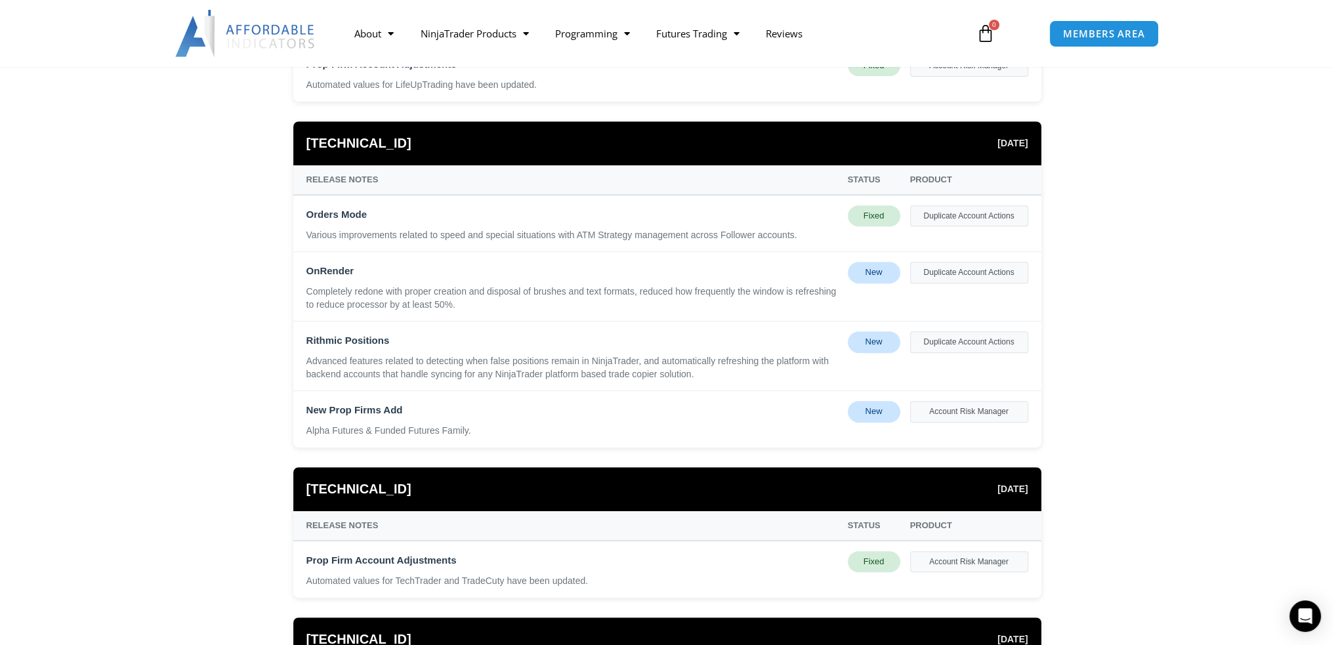
scroll to position [722, 0]
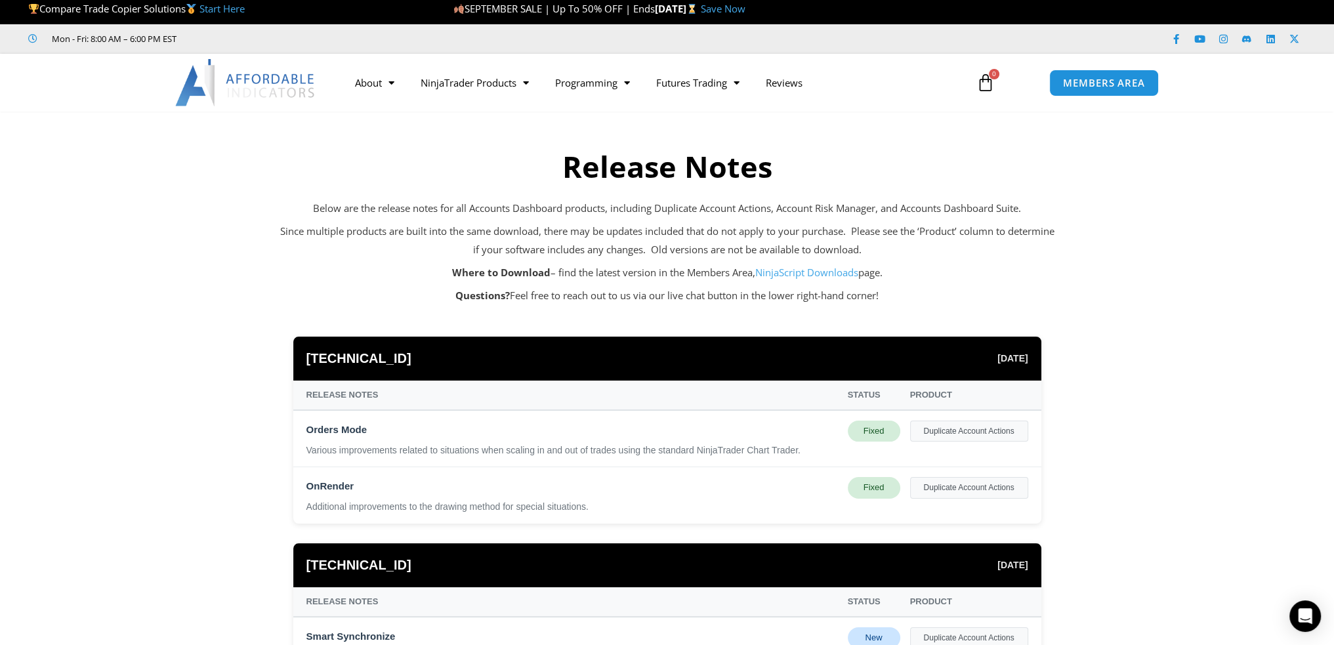
scroll to position [0, 0]
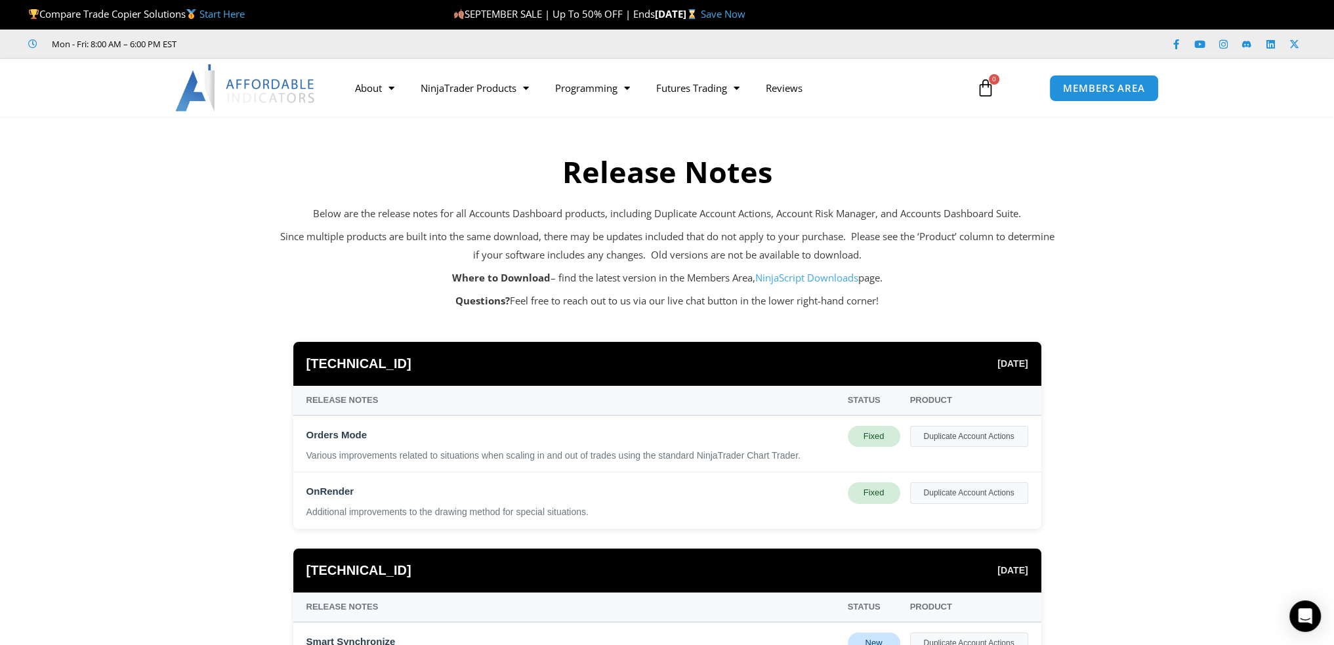
click at [804, 277] on link "NinjaScript Downloads" at bounding box center [806, 277] width 103 height 13
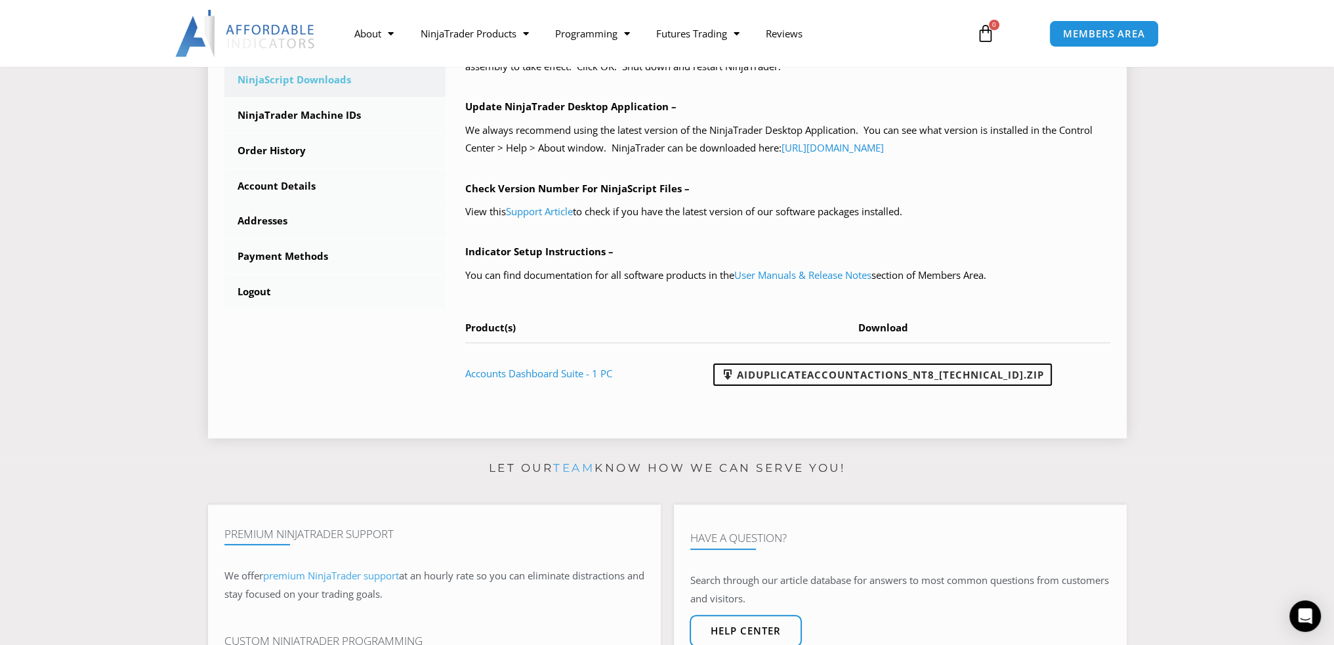
scroll to position [459, 0]
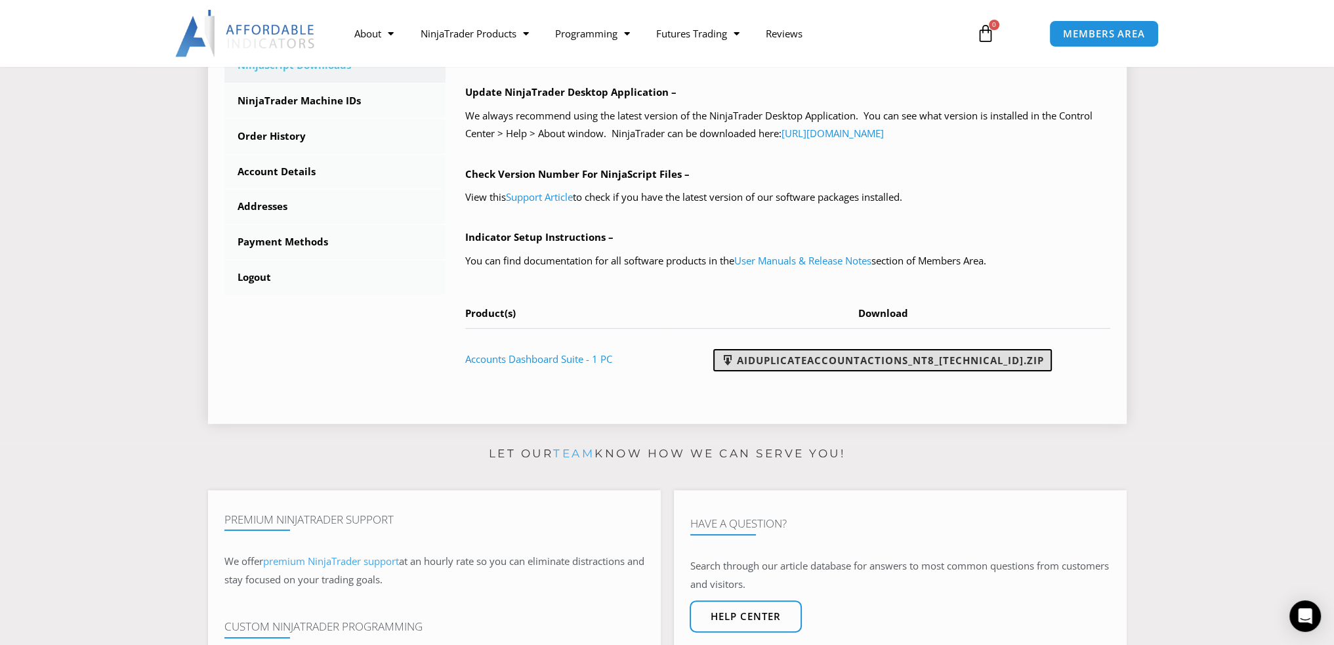
click at [879, 356] on link "AIDuplicateAccountActions_NT8_[TECHNICAL_ID].zip" at bounding box center [882, 360] width 338 height 22
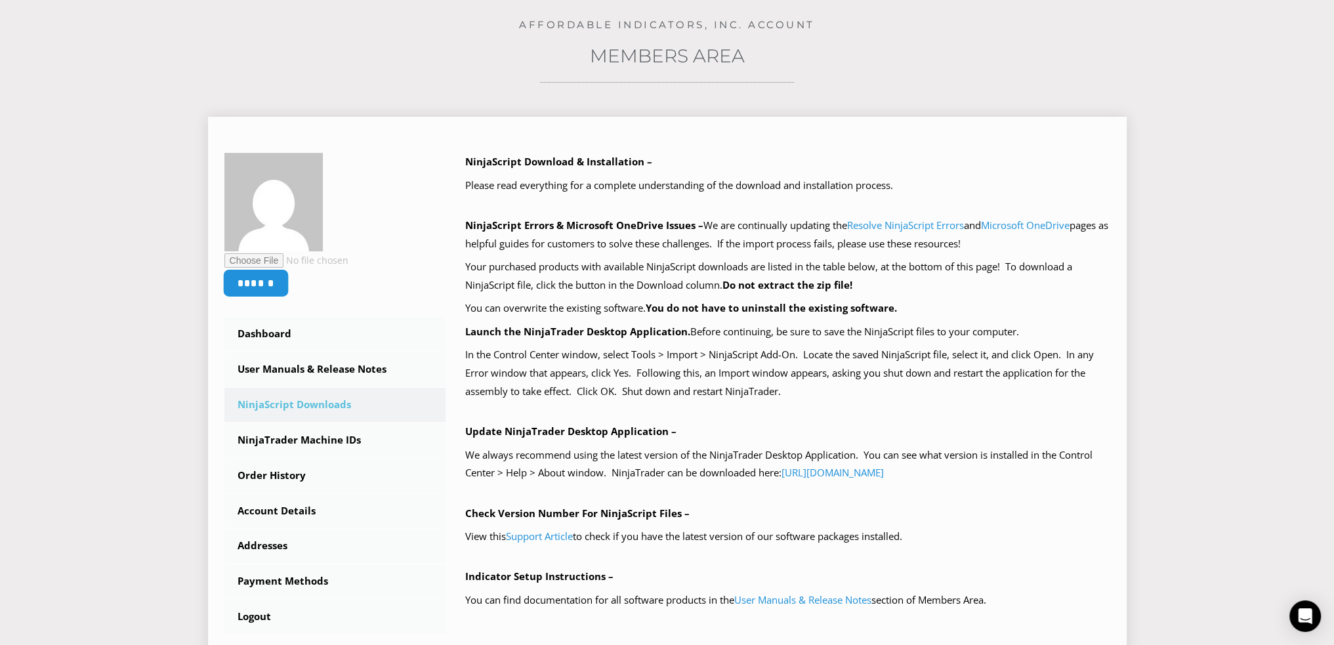
scroll to position [262, 0]
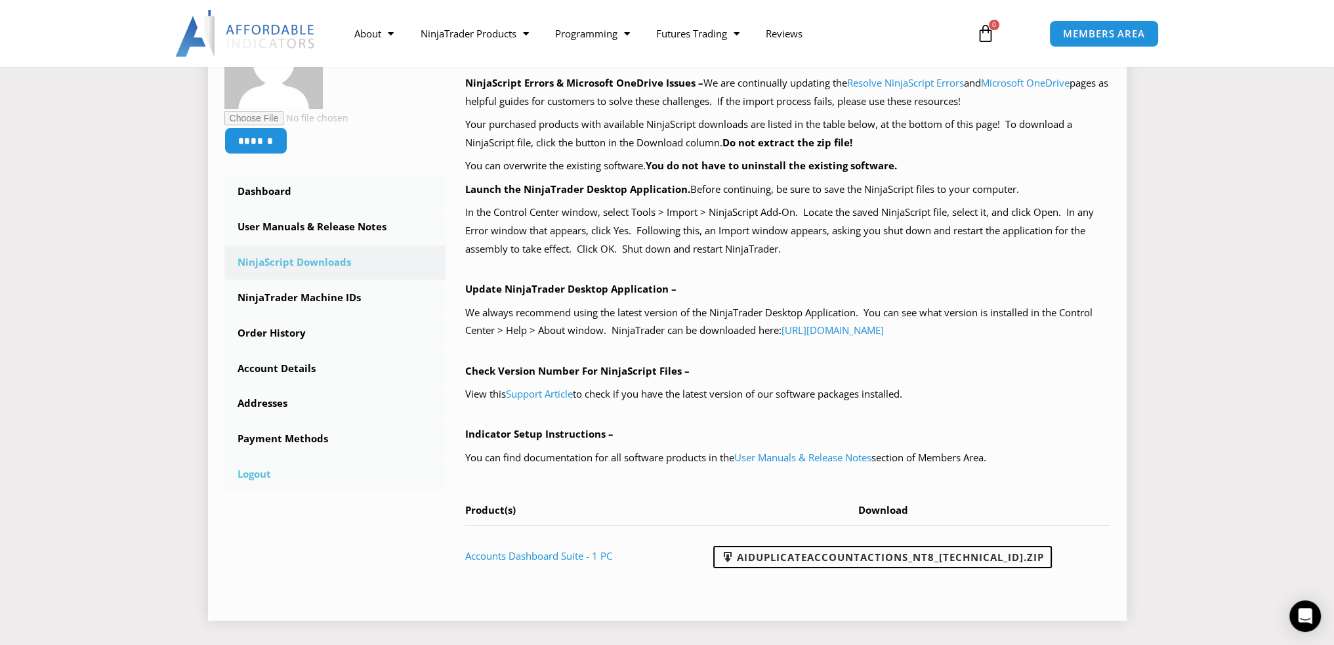
click at [246, 474] on link "Logout" at bounding box center [335, 474] width 222 height 34
